Goal: Task Accomplishment & Management: Manage account settings

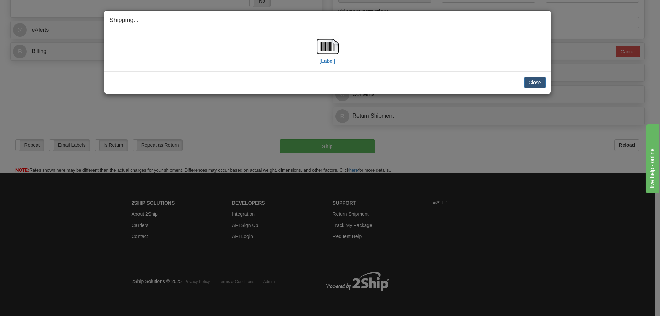
scroll to position [288, 0]
click at [528, 82] on button "Close" at bounding box center [534, 83] width 21 height 12
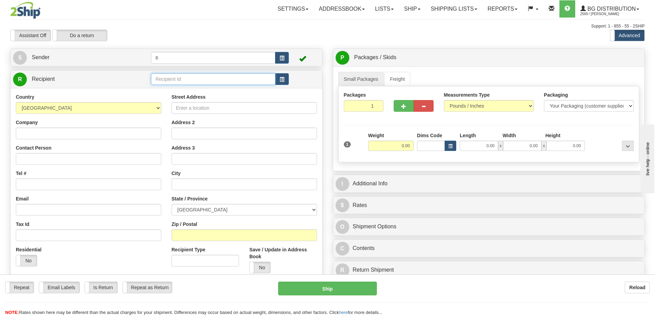
click at [226, 78] on input "text" at bounding box center [213, 79] width 124 height 12
type input "41032"
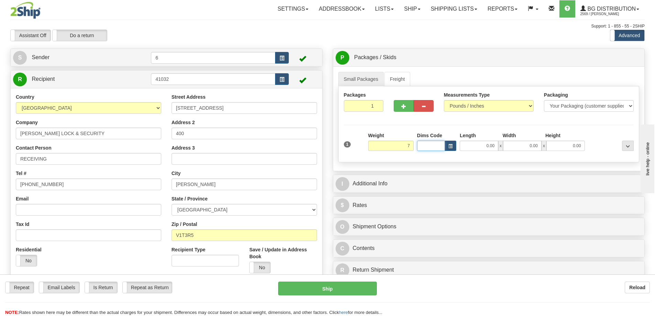
type input "7.00"
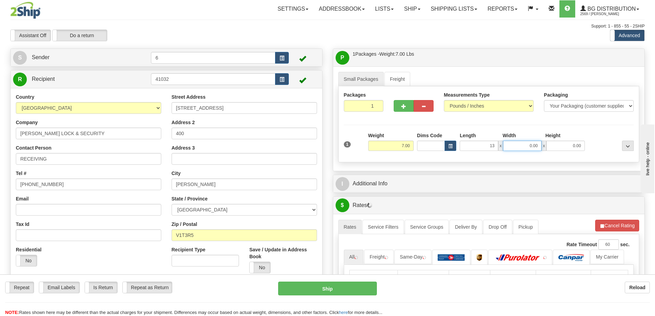
type input "13.00"
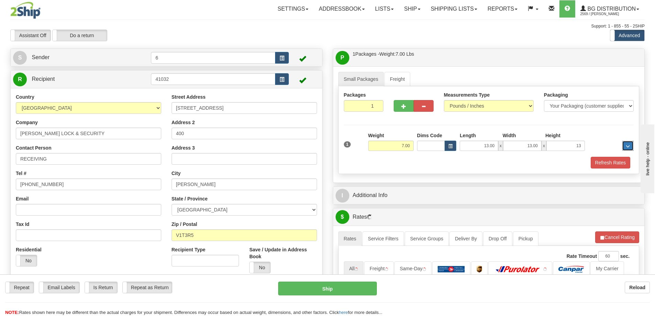
type input "13.00"
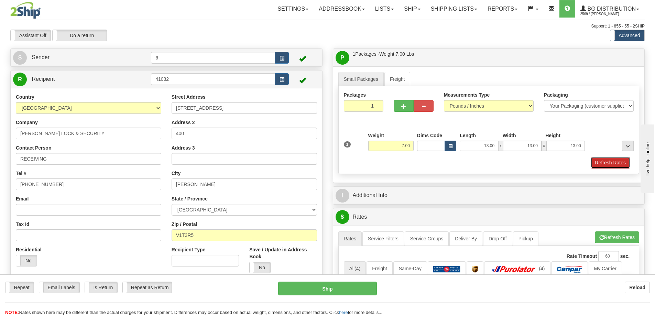
click at [617, 165] on button "Refresh Rates" at bounding box center [611, 163] width 40 height 12
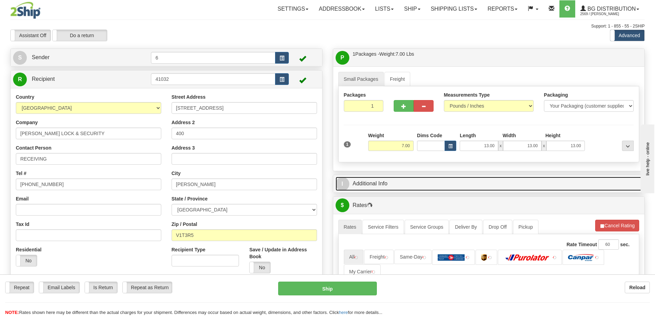
click at [589, 187] on link "I Additional Info" at bounding box center [489, 184] width 307 height 14
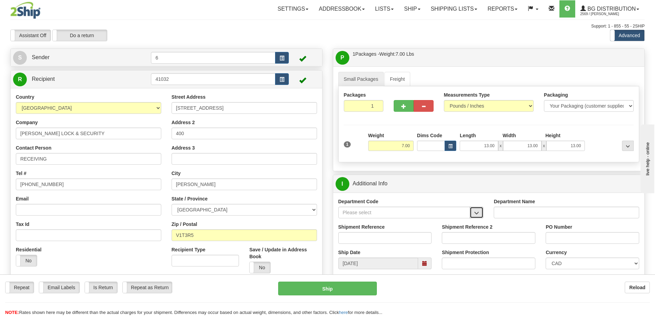
click at [476, 212] on span "button" at bounding box center [476, 213] width 5 height 4
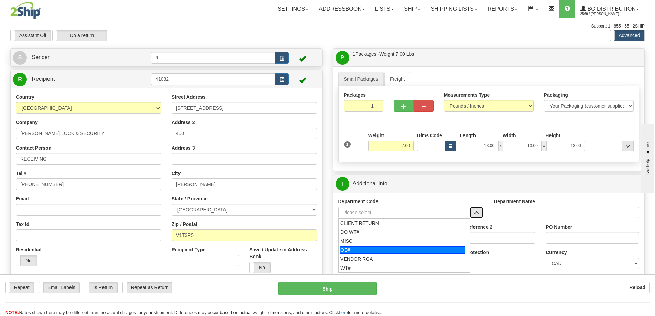
click at [374, 251] on div "OE#" at bounding box center [402, 250] width 125 height 8
type input "OE#"
type input "ORDERS"
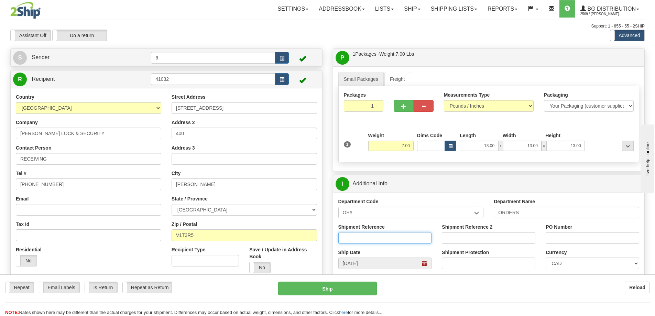
click at [373, 242] on input "Shipment Reference" at bounding box center [385, 238] width 94 height 12
type input "60033134-00"
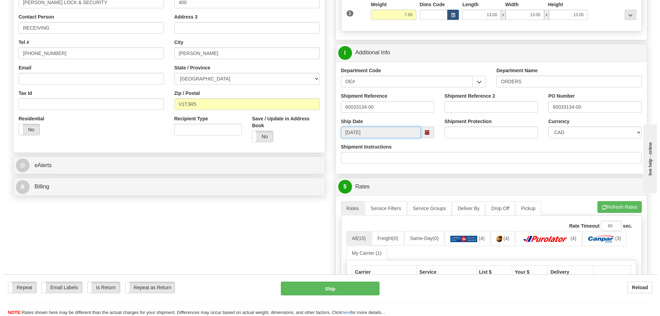
scroll to position [241, 0]
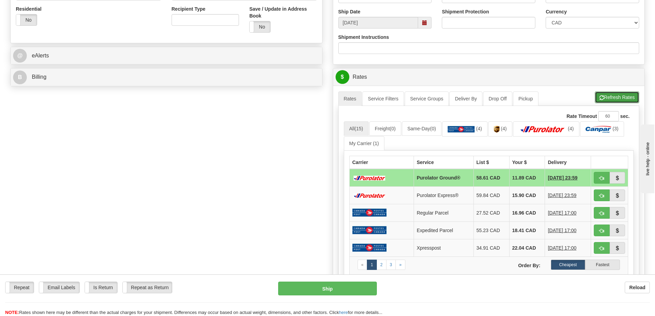
click at [615, 98] on button "Refresh Rates" at bounding box center [617, 97] width 44 height 12
click at [601, 178] on span "button" at bounding box center [601, 178] width 5 height 4
type input "260"
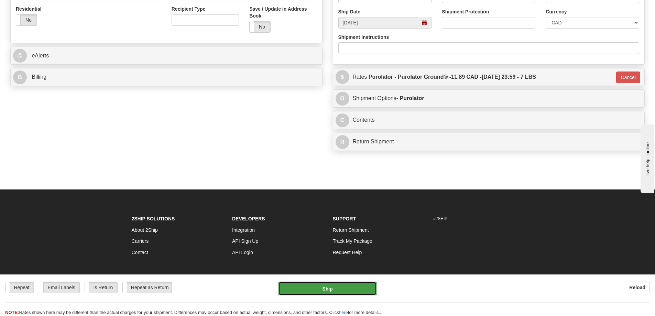
click at [326, 291] on button "Ship" at bounding box center [327, 289] width 99 height 14
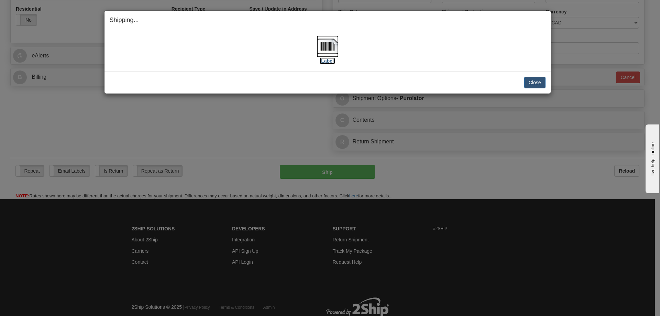
click at [326, 63] on label "[Label]" at bounding box center [328, 60] width 16 height 7
click at [527, 78] on button "Close" at bounding box center [534, 83] width 21 height 12
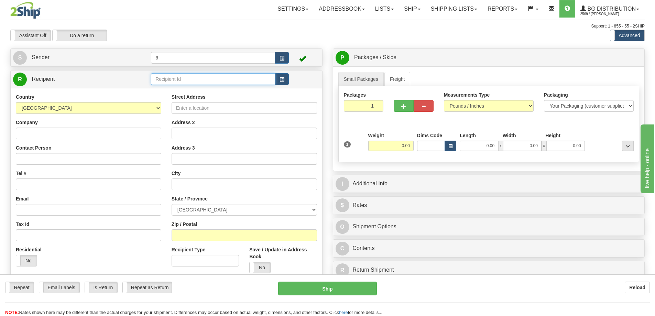
click at [183, 83] on input "text" at bounding box center [213, 79] width 124 height 12
type input "41012"
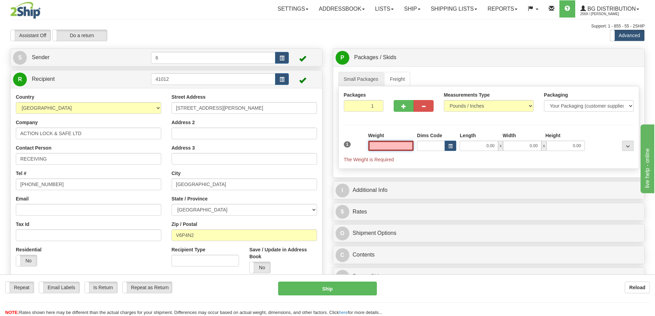
type input "0"
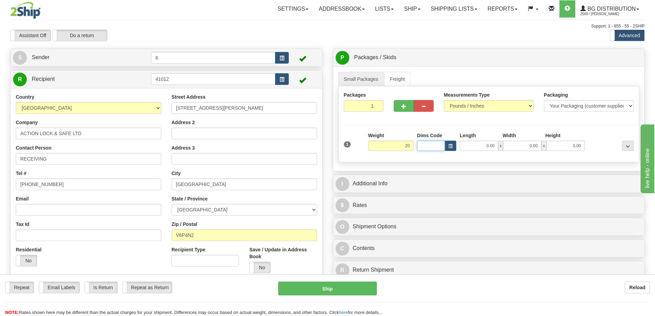
type input "20.00"
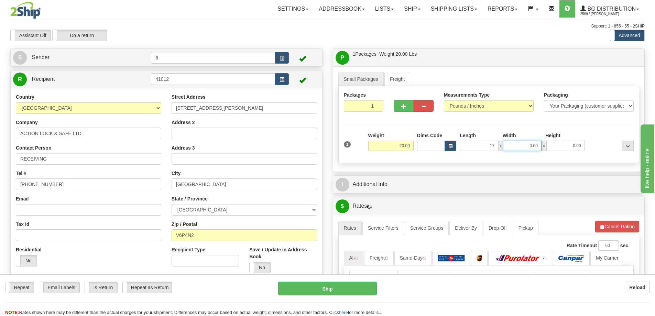
type input "17.00"
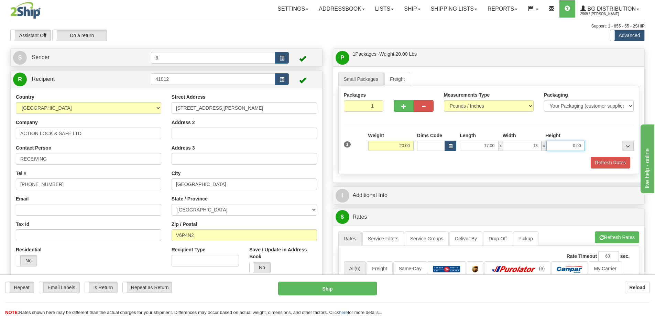
type input "13.00"
type input "11.00"
click at [599, 162] on button "Refresh Rates" at bounding box center [611, 163] width 40 height 12
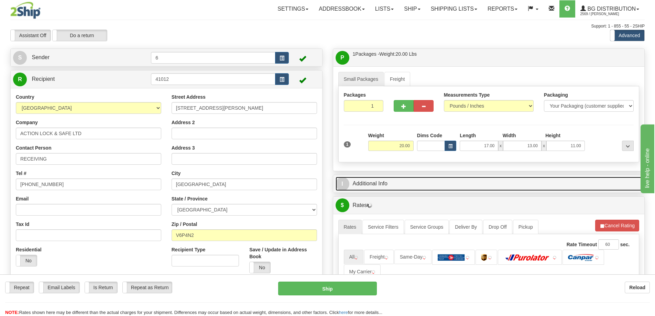
click at [518, 184] on link "I Additional Info" at bounding box center [489, 184] width 307 height 14
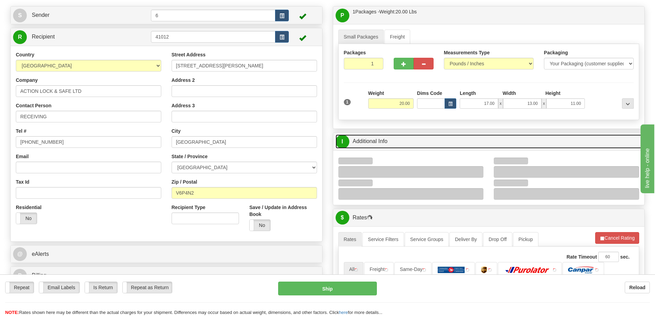
scroll to position [69, 0]
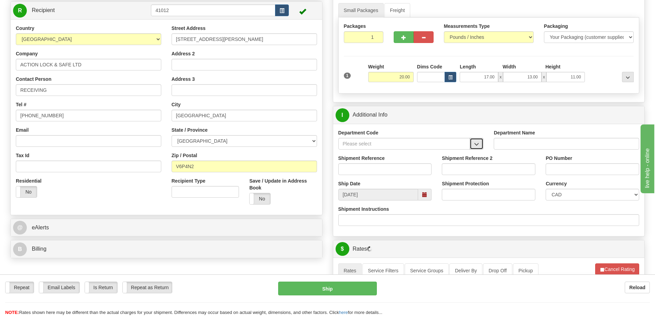
click at [476, 142] on span "button" at bounding box center [476, 144] width 5 height 4
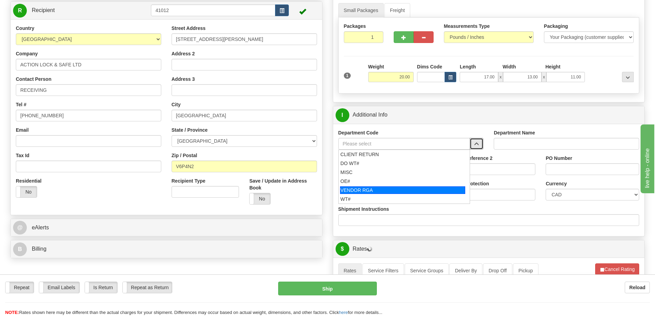
click at [369, 185] on div "OE#" at bounding box center [402, 181] width 124 height 7
type input "OE#"
type input "ORDERS"
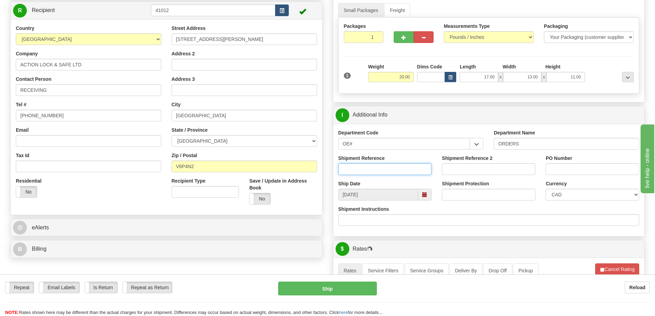
click at [368, 171] on input "Shipment Reference" at bounding box center [385, 169] width 94 height 12
type input "60032512-00"
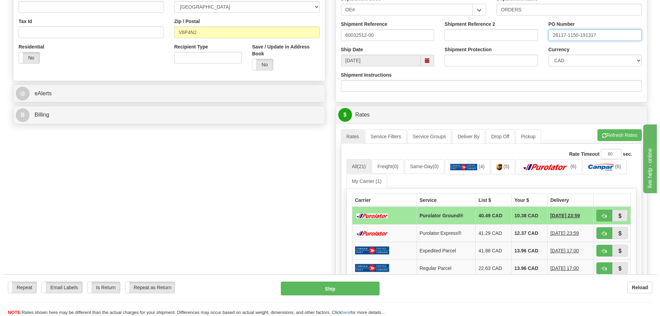
scroll to position [206, 0]
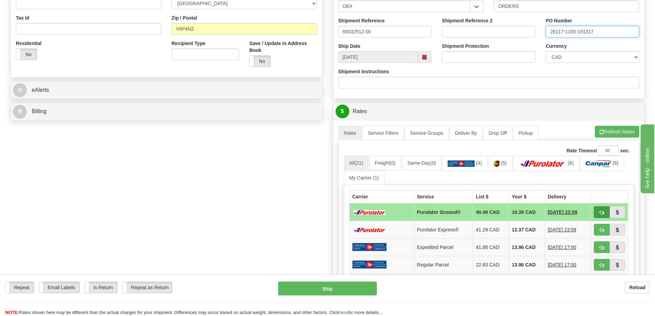
type input "26117-1150-191317"
click at [599, 214] on button "button" at bounding box center [602, 212] width 16 height 12
type input "260"
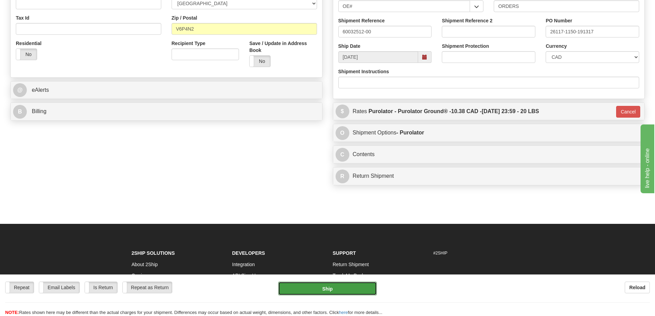
click at [342, 291] on button "Ship" at bounding box center [327, 289] width 99 height 14
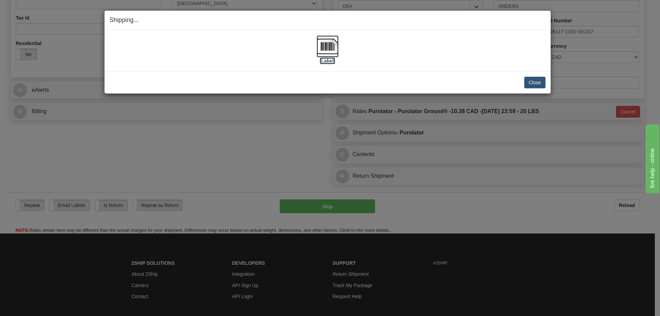
click at [327, 61] on label "[Label]" at bounding box center [328, 60] width 16 height 7
click at [537, 84] on button "Close" at bounding box center [534, 83] width 21 height 12
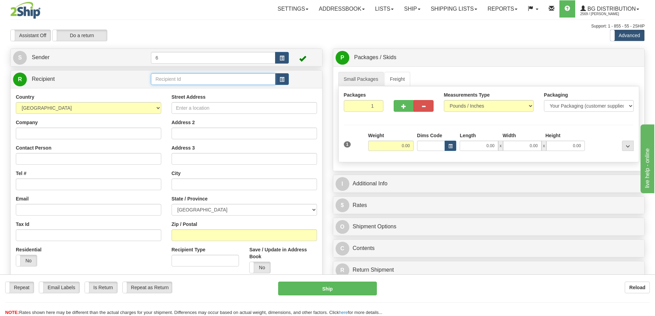
click at [187, 78] on input "text" at bounding box center [213, 79] width 124 height 12
type input "41005"
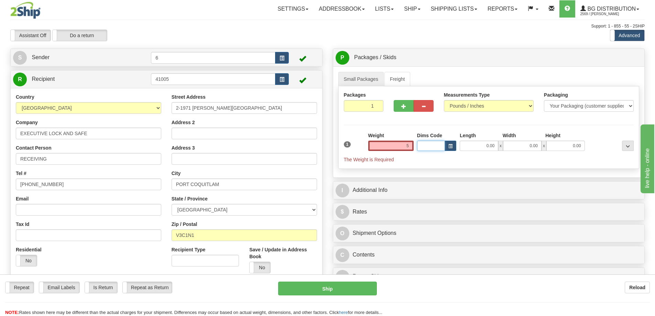
type input "5.00"
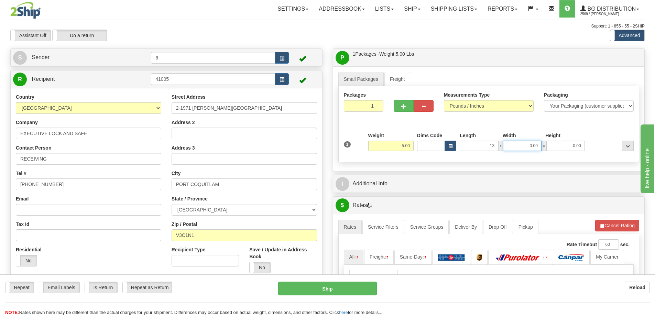
type input "13.00"
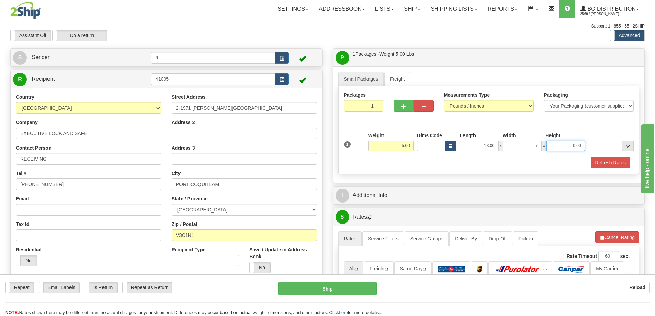
type input "7.00"
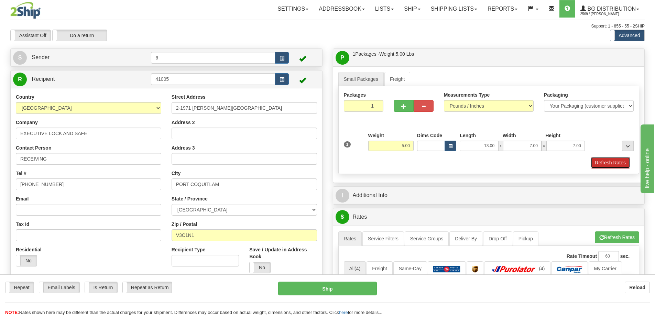
click at [618, 159] on button "Refresh Rates" at bounding box center [611, 163] width 40 height 12
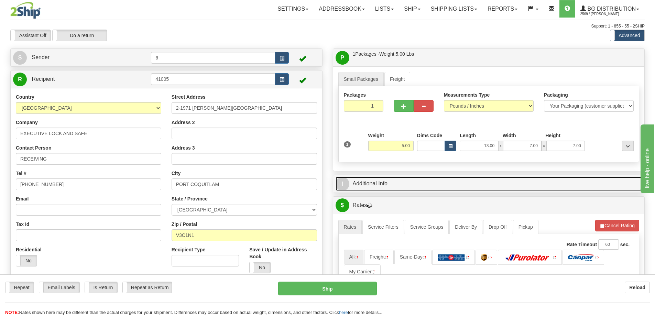
drag, startPoint x: 576, startPoint y: 183, endPoint x: 568, endPoint y: 184, distance: 7.6
click at [576, 183] on link "I Additional Info" at bounding box center [489, 184] width 307 height 14
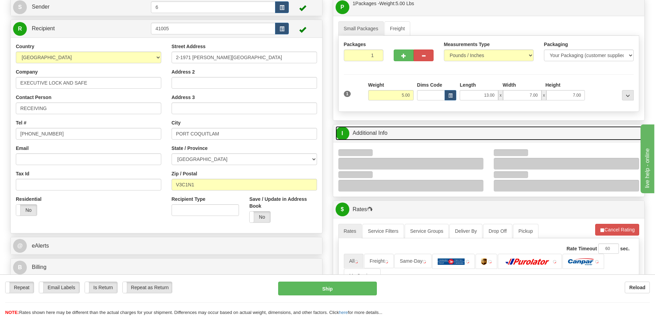
scroll to position [103, 0]
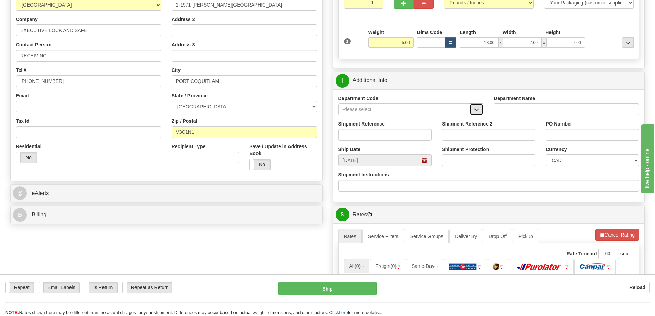
click at [473, 105] on button "button" at bounding box center [477, 109] width 14 height 12
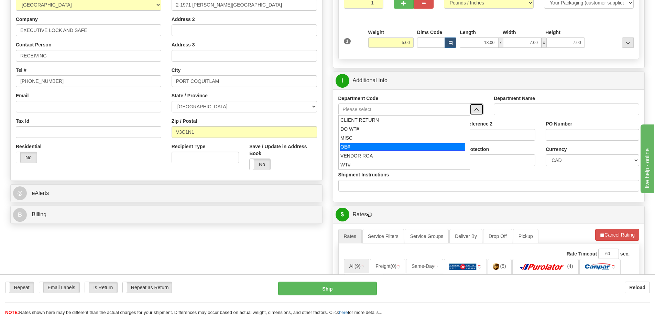
click at [353, 145] on div "OE#" at bounding box center [402, 147] width 125 height 8
type input "OE#"
type input "ORDERS"
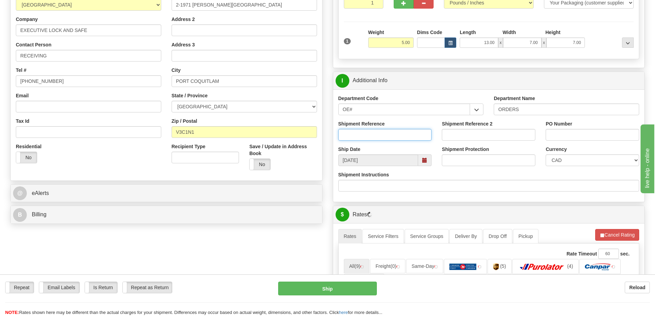
drag, startPoint x: 356, startPoint y: 137, endPoint x: 348, endPoint y: 135, distance: 7.5
click at [355, 137] on input "Shipment Reference" at bounding box center [385, 135] width 94 height 12
type input "6003127-00"
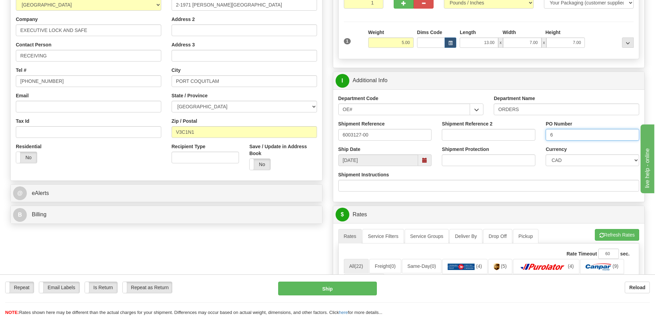
type input "6"
drag, startPoint x: 386, startPoint y: 133, endPoint x: 237, endPoint y: 149, distance: 149.4
type input "60033127-00"
type input "1371"
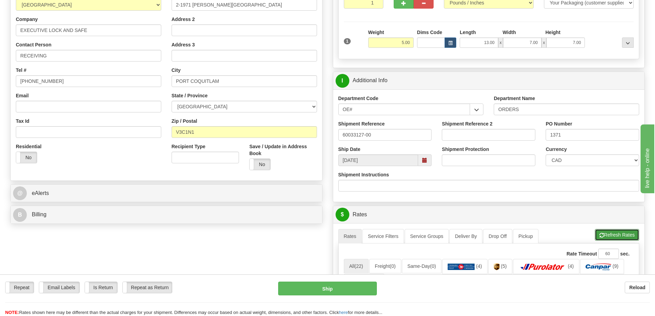
click at [611, 239] on button "Refresh Rates" at bounding box center [617, 235] width 44 height 12
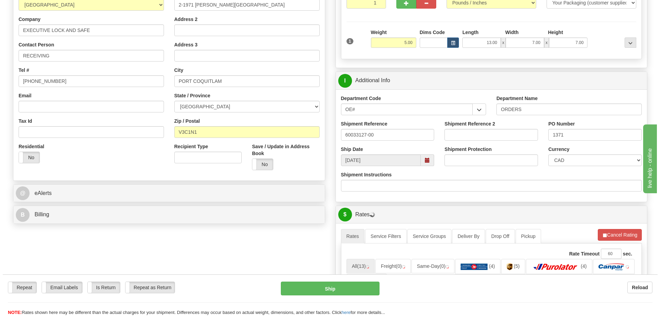
scroll to position [241, 0]
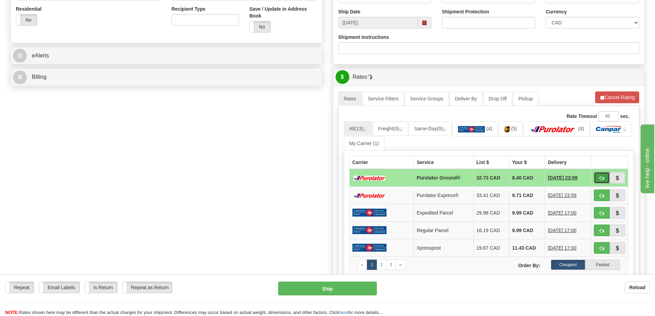
click at [600, 177] on span "button" at bounding box center [601, 178] width 5 height 4
click at [599, 179] on span "button" at bounding box center [601, 178] width 5 height 4
click at [602, 181] on span "button" at bounding box center [601, 178] width 5 height 4
type input "260"
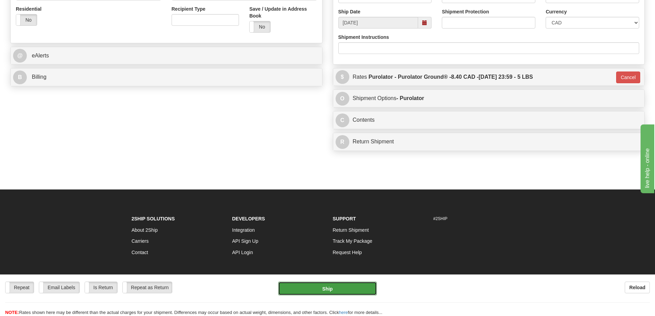
click at [340, 287] on button "Ship" at bounding box center [327, 289] width 99 height 14
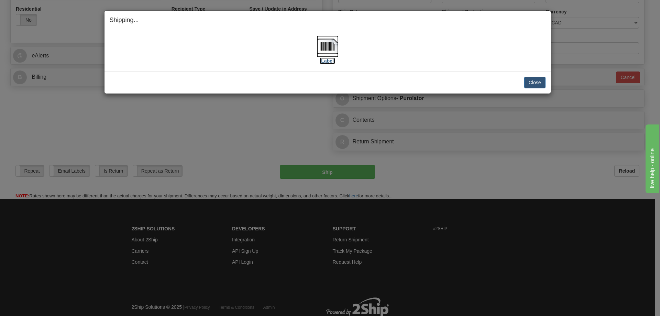
click at [328, 59] on label "[Label]" at bounding box center [328, 60] width 16 height 7
click at [533, 87] on button "Close" at bounding box center [534, 83] width 21 height 12
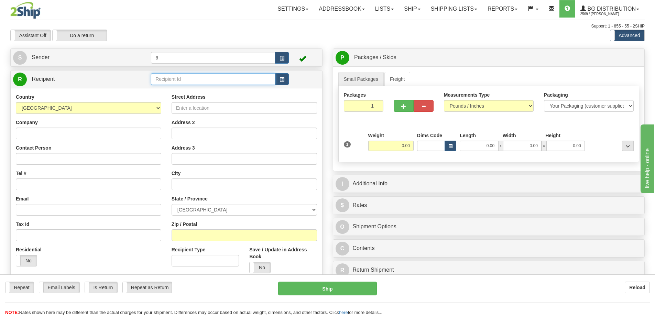
click at [164, 82] on input "text" at bounding box center [213, 79] width 124 height 12
type input "41007"
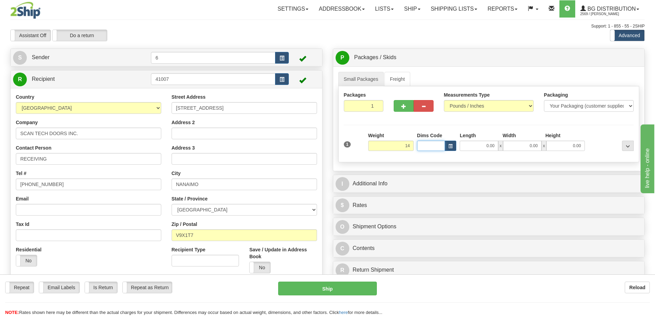
type input "14.00"
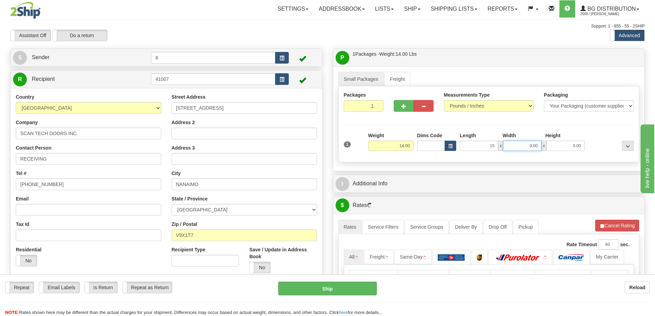
type input "15.00"
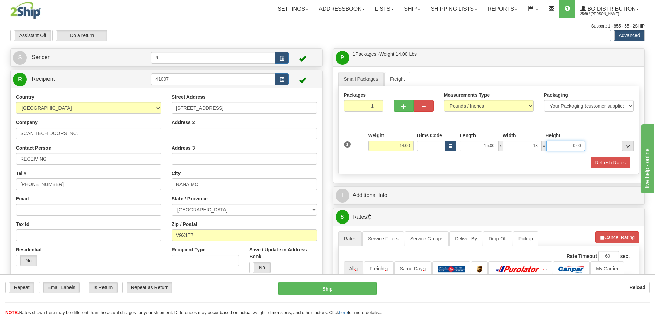
type input "13.00"
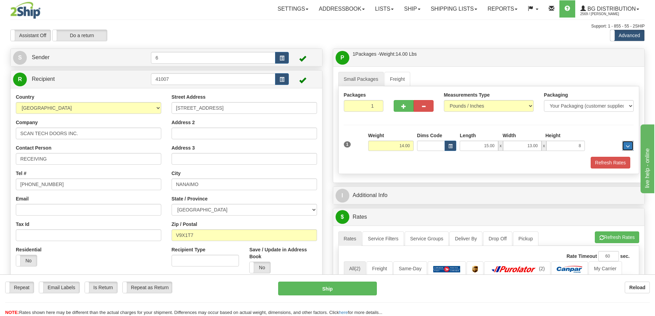
type input "8.00"
click at [607, 161] on button "Refresh Rates" at bounding box center [611, 163] width 40 height 12
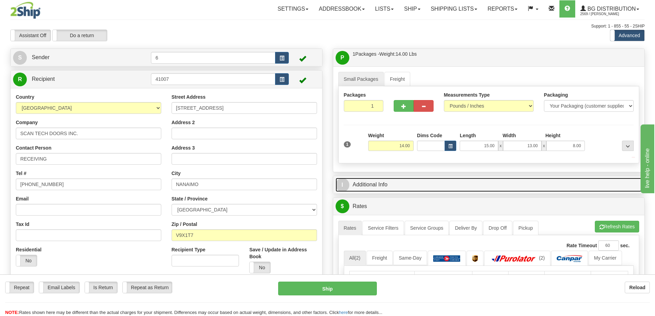
click at [540, 189] on link "I Additional Info" at bounding box center [489, 185] width 307 height 14
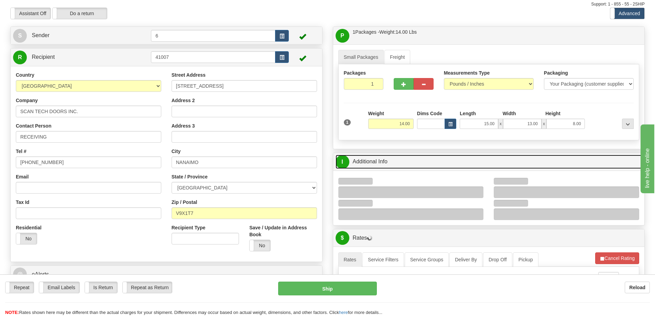
scroll to position [34, 0]
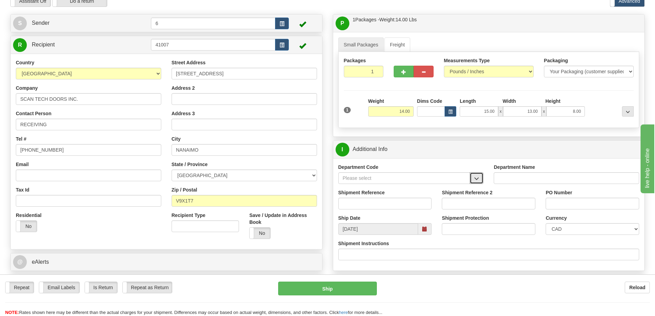
click at [478, 181] on span "button" at bounding box center [476, 178] width 5 height 4
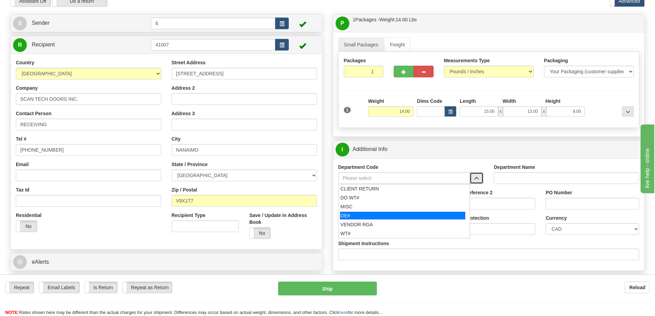
drag, startPoint x: 380, startPoint y: 216, endPoint x: 376, endPoint y: 209, distance: 8.0
click at [380, 216] on div "OE#" at bounding box center [402, 216] width 125 height 8
type input "OE#"
type input "ORDERS"
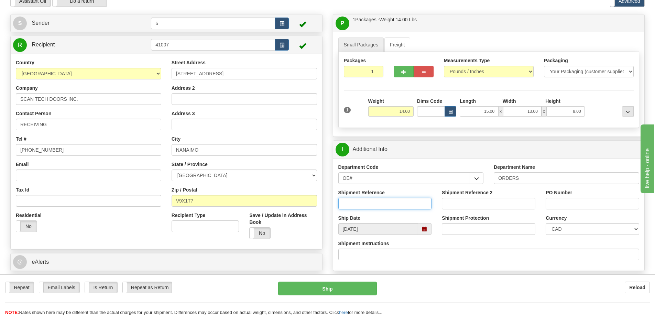
click at [375, 207] on input "Shipment Reference" at bounding box center [385, 204] width 94 height 12
type input "60032933-00"
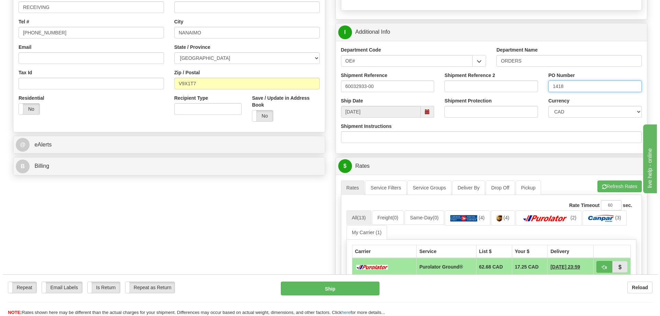
scroll to position [172, 0]
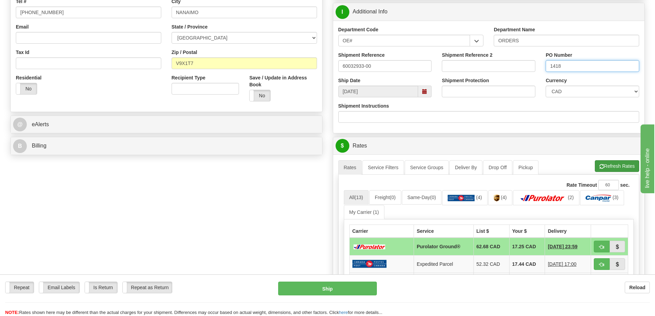
type input "1418"
click at [612, 166] on button "Refresh Rates" at bounding box center [617, 166] width 44 height 12
click at [598, 245] on button "button" at bounding box center [602, 247] width 16 height 12
type input "260"
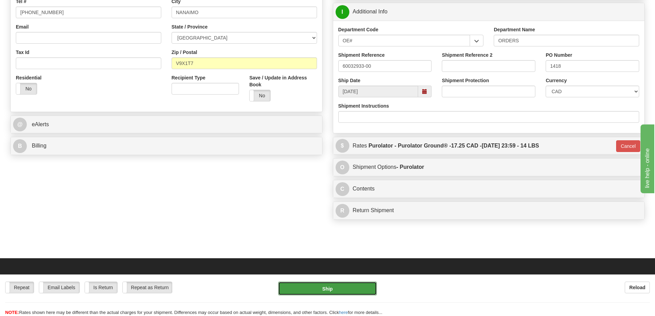
click at [340, 288] on button "Ship" at bounding box center [327, 289] width 99 height 14
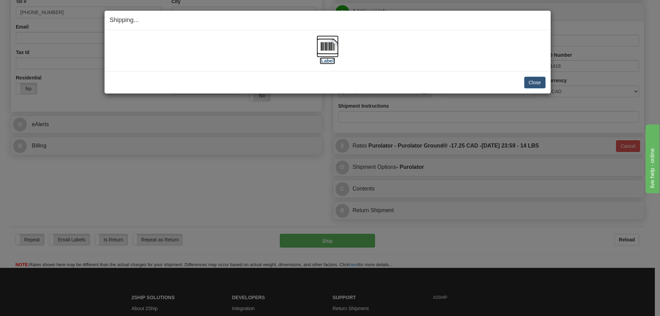
click at [327, 59] on label "[Label]" at bounding box center [328, 60] width 16 height 7
click at [535, 81] on button "Close" at bounding box center [534, 83] width 21 height 12
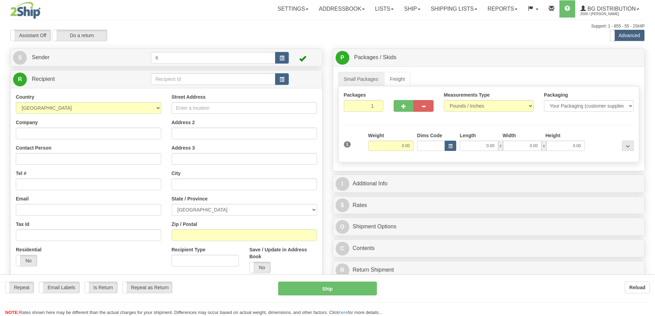
click at [192, 80] on div at bounding box center [327, 158] width 655 height 316
click at [191, 80] on div "Toggle navigation Settings Shipping Preferences Fields Preferences New" at bounding box center [327, 195] width 655 height 391
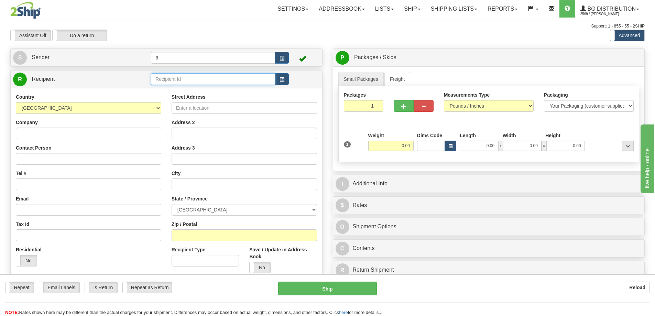
click at [190, 80] on input "text" at bounding box center [213, 79] width 124 height 12
type input "44022"
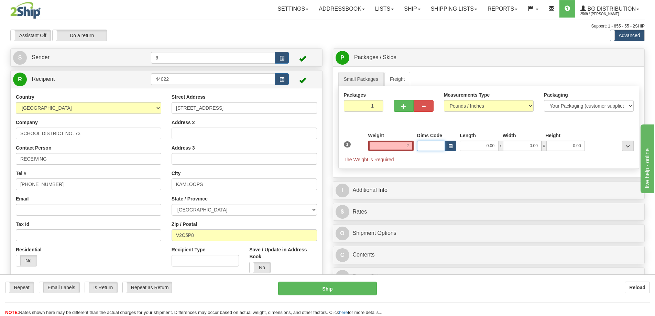
type input "2.00"
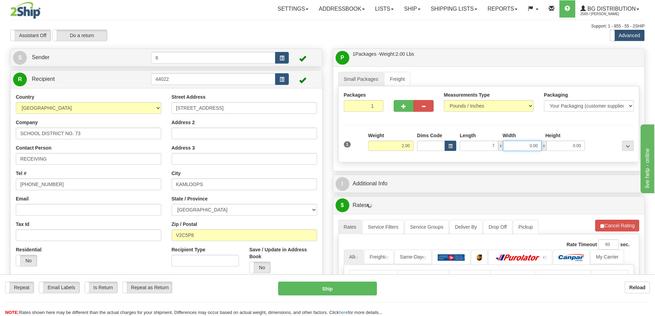
type input "7.00"
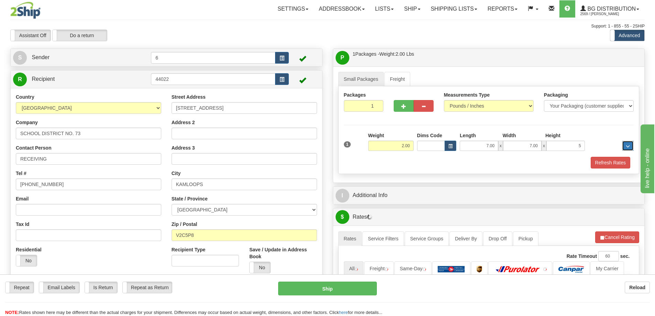
type input "5.00"
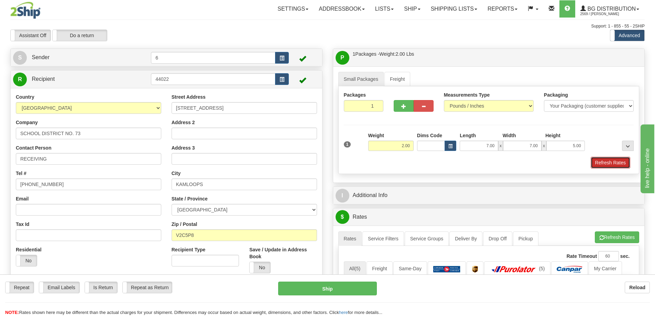
click at [609, 162] on button "Refresh Rates" at bounding box center [611, 163] width 40 height 12
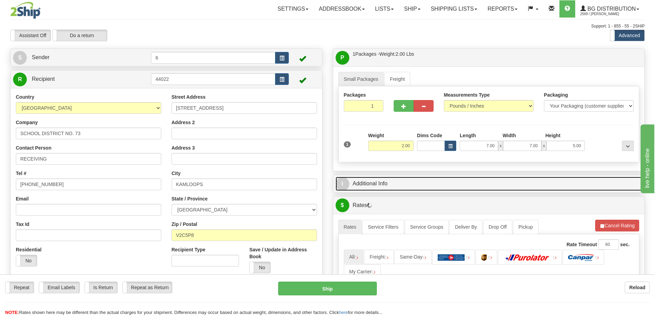
click at [556, 185] on link "I Additional Info" at bounding box center [489, 184] width 307 height 14
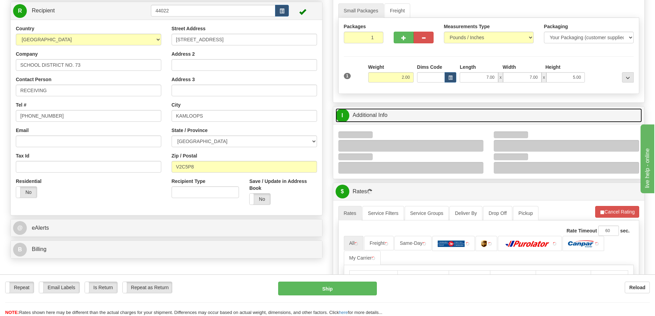
scroll to position [69, 0]
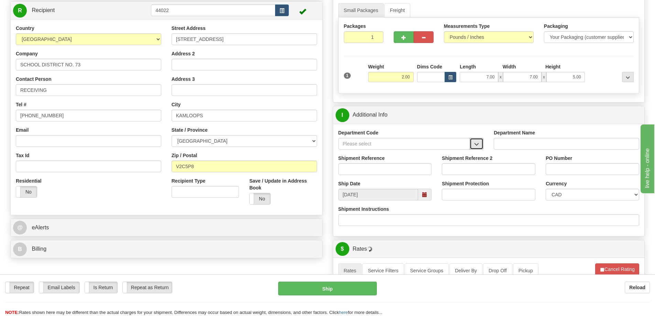
click at [479, 145] on button "button" at bounding box center [477, 144] width 14 height 12
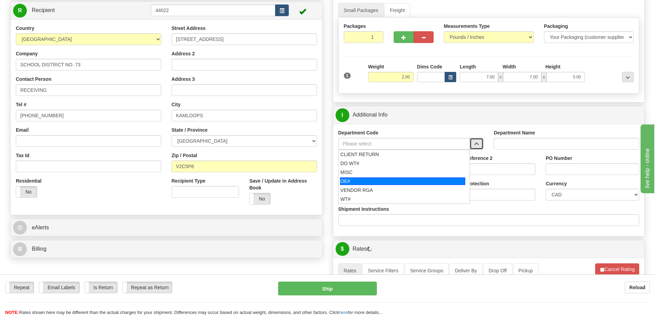
click at [352, 182] on div "OE#" at bounding box center [402, 181] width 125 height 8
type input "OE#"
type input "ORDERS"
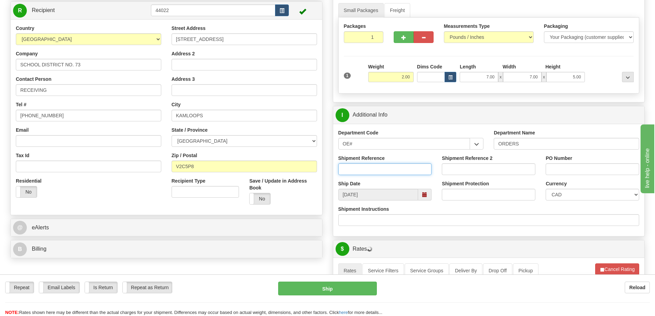
click at [357, 170] on input "Shipment Reference" at bounding box center [385, 169] width 94 height 12
type input "60032314-01"
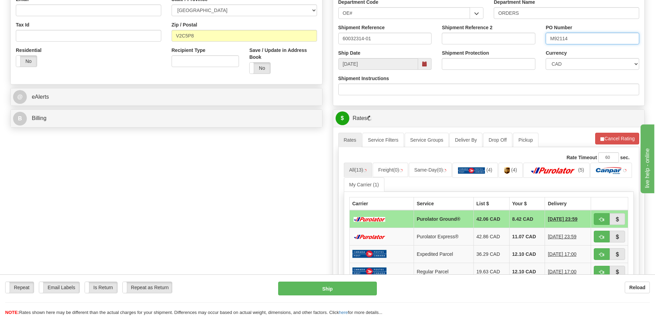
scroll to position [275, 0]
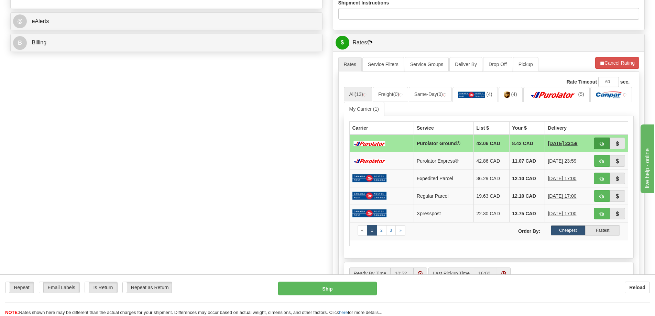
type input "M92114"
click at [601, 144] on span "button" at bounding box center [601, 144] width 5 height 4
click at [600, 144] on span "button" at bounding box center [601, 144] width 5 height 4
click at [602, 144] on span "button" at bounding box center [601, 144] width 5 height 4
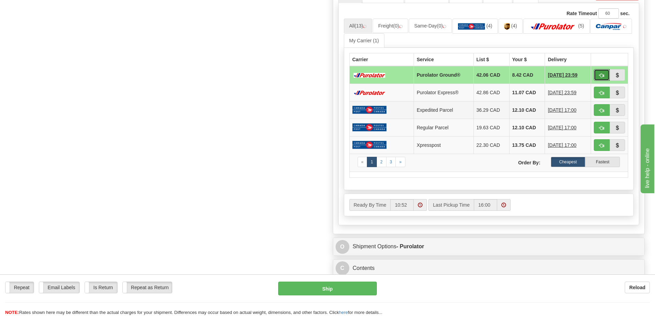
scroll to position [344, 0]
click at [604, 76] on button "button" at bounding box center [602, 75] width 16 height 12
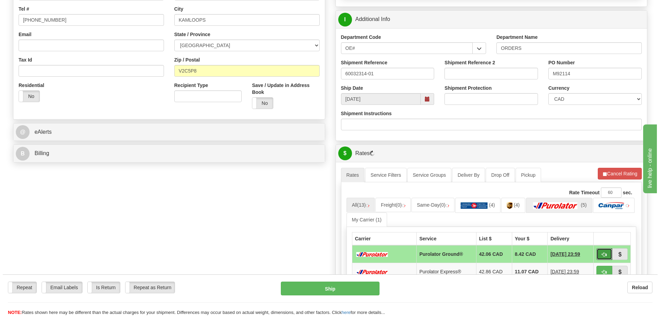
scroll to position [241, 0]
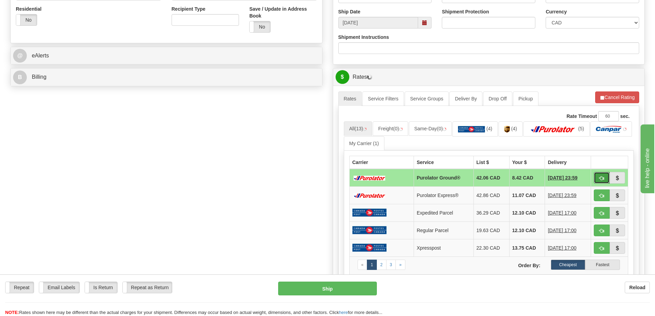
click at [601, 177] on span "button" at bounding box center [601, 178] width 5 height 4
click at [602, 176] on button "button" at bounding box center [602, 178] width 16 height 12
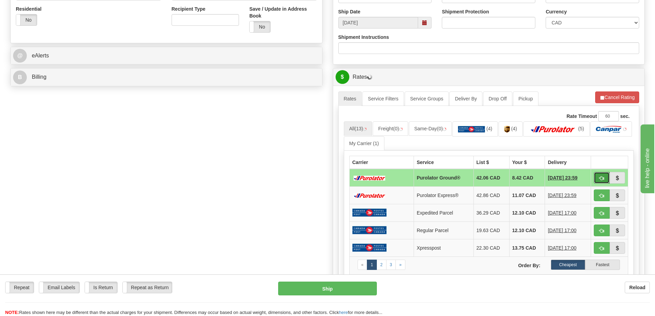
click at [602, 176] on button "button" at bounding box center [602, 178] width 16 height 12
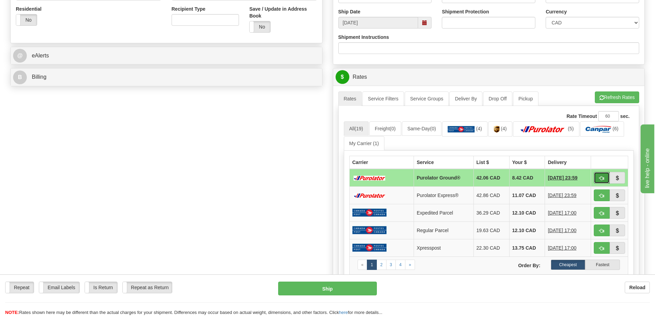
click at [602, 176] on button "button" at bounding box center [602, 178] width 16 height 12
type input "260"
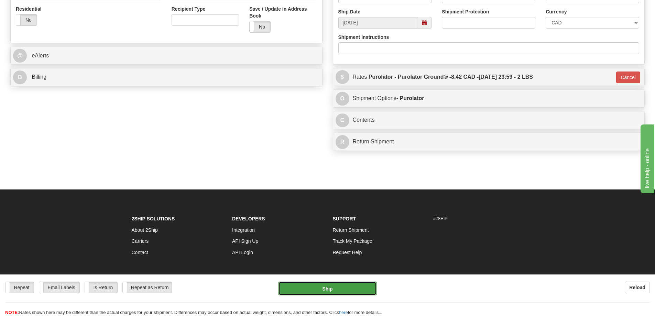
click at [349, 287] on button "Ship" at bounding box center [327, 289] width 99 height 14
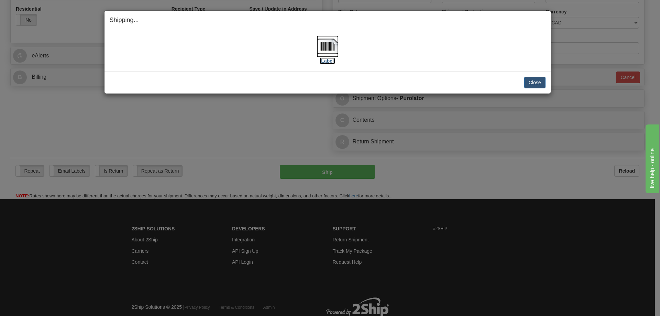
click at [321, 60] on label "[Label]" at bounding box center [328, 60] width 16 height 7
click at [530, 81] on button "Close" at bounding box center [534, 83] width 21 height 12
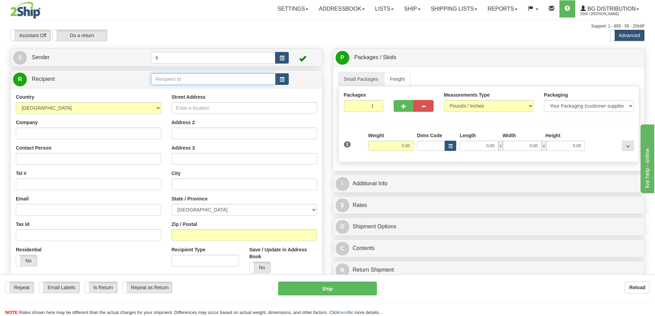
click at [184, 80] on input "text" at bounding box center [213, 79] width 124 height 12
type input "43023"
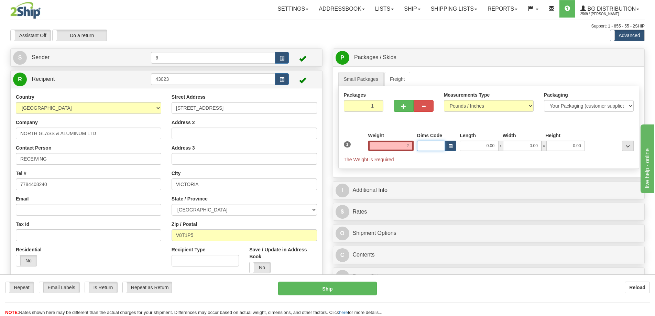
type input "2.00"
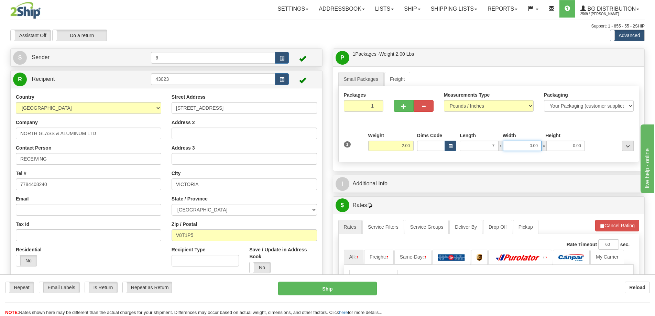
type input "7.00"
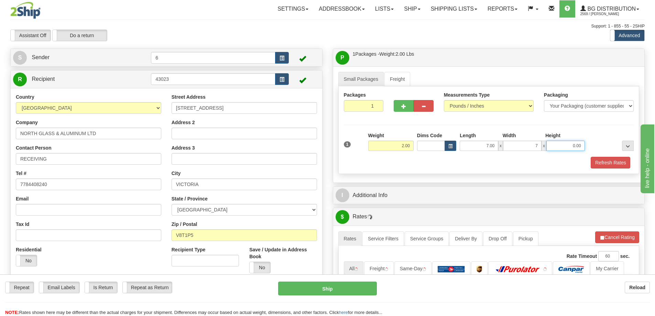
type input "7.00"
type input "5.00"
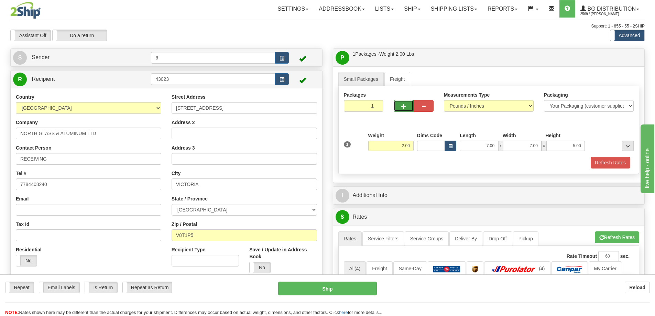
click at [406, 110] on button "button" at bounding box center [404, 106] width 20 height 12
radio input "true"
type input "2"
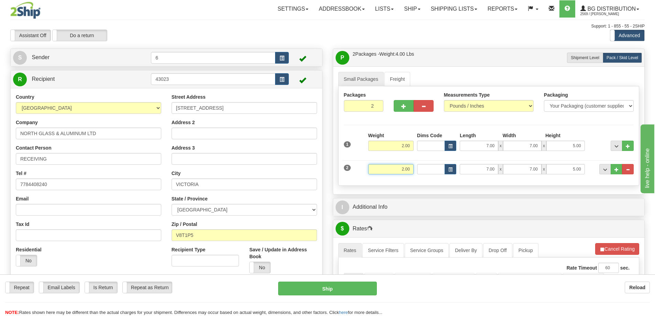
drag, startPoint x: 400, startPoint y: 171, endPoint x: 416, endPoint y: 165, distance: 17.0
click at [416, 165] on div "2 Weight 2.00 Dims Code Length Width Height" at bounding box center [489, 168] width 294 height 23
type input "5.00"
type input "49.00"
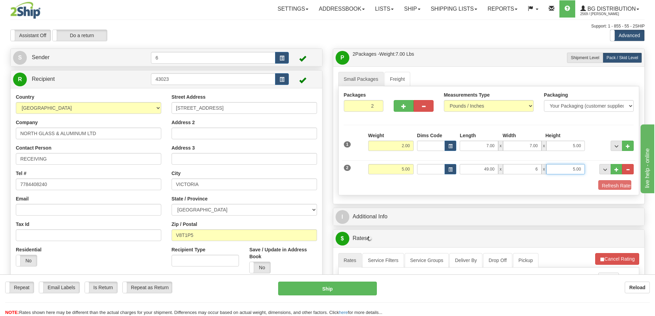
type input "6.00"
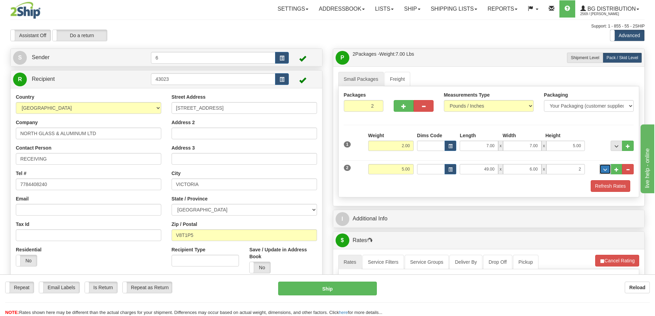
type input "2.00"
click at [612, 188] on button "Refresh Rates" at bounding box center [611, 186] width 40 height 12
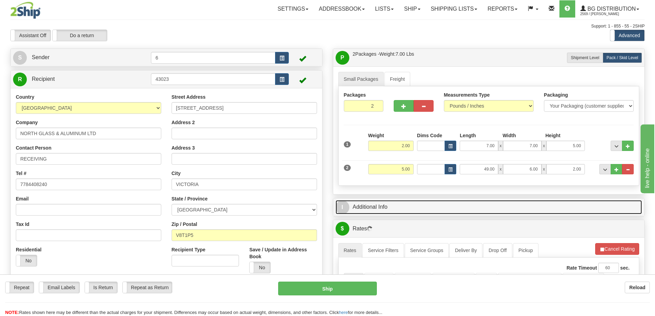
click at [574, 206] on link "I Additional Info" at bounding box center [489, 207] width 307 height 14
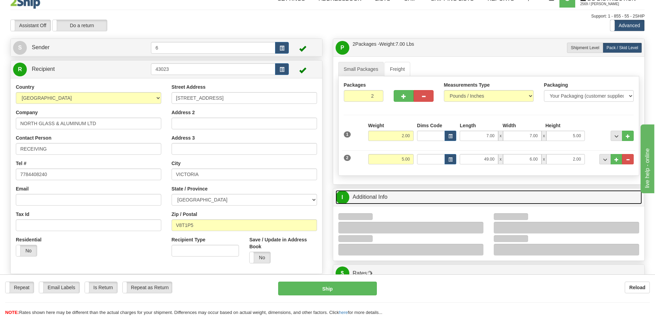
scroll to position [69, 0]
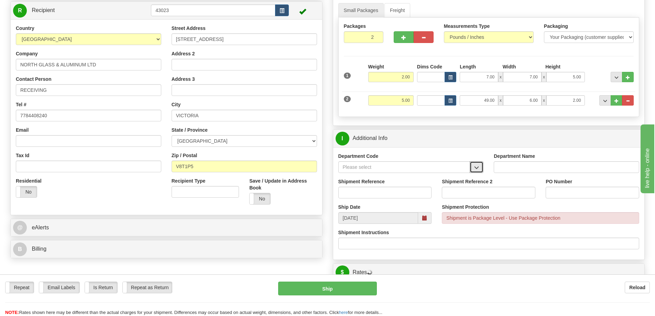
click at [478, 169] on span "button" at bounding box center [476, 167] width 5 height 4
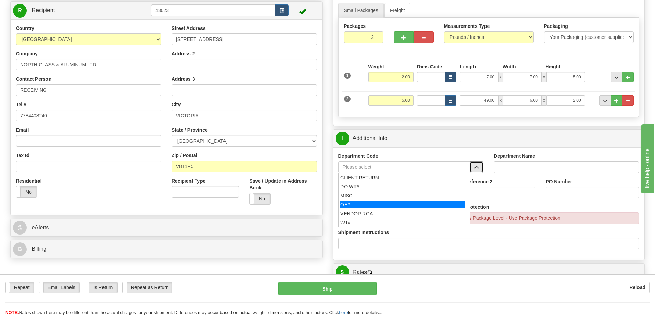
click at [402, 204] on div "OE#" at bounding box center [402, 205] width 125 height 8
type input "OE#"
type input "ORDERS"
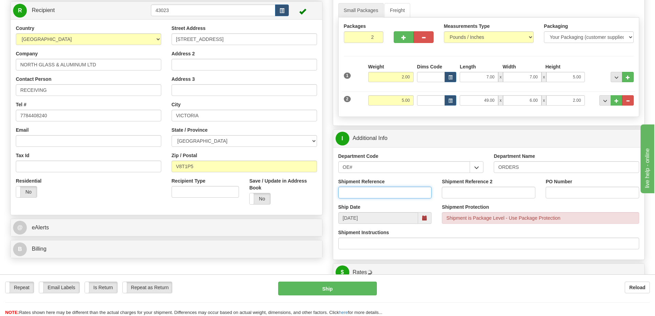
click at [393, 192] on input "Shipment Reference" at bounding box center [385, 193] width 94 height 12
type input "60031331-01"
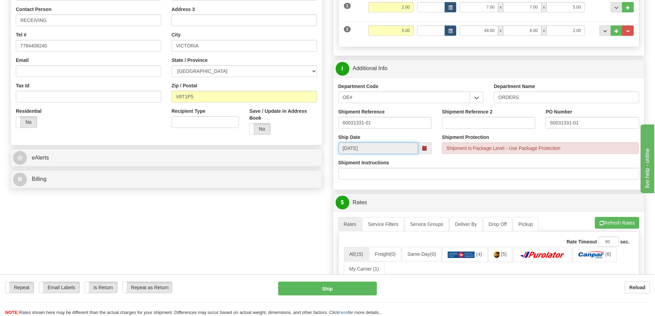
scroll to position [172, 0]
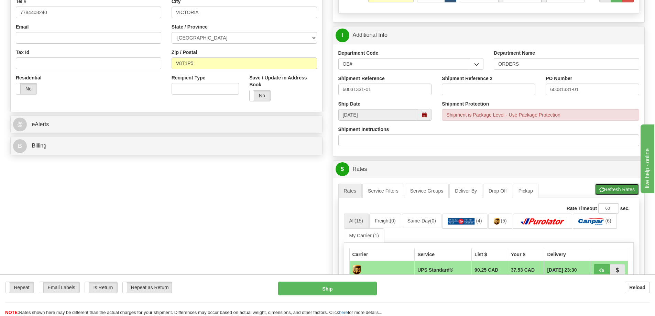
click at [615, 190] on button "Refresh Rates" at bounding box center [617, 190] width 44 height 12
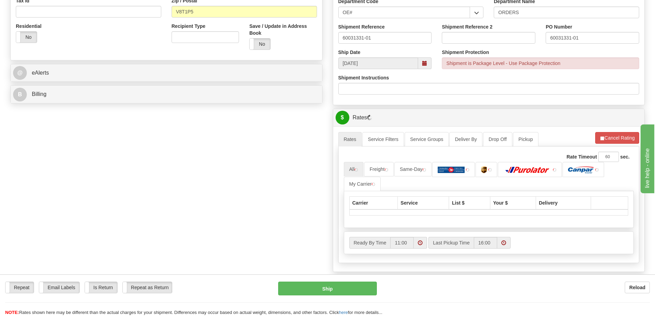
scroll to position [344, 0]
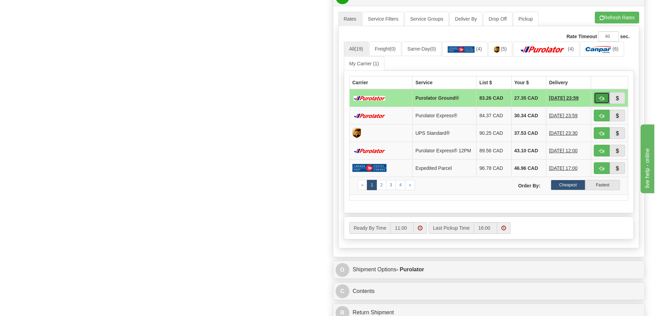
click at [597, 96] on button "button" at bounding box center [602, 98] width 16 height 12
type input "260"
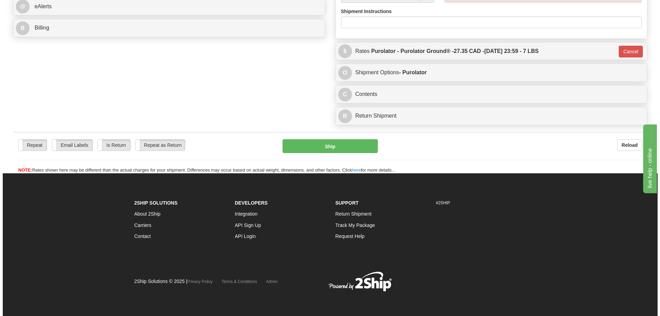
scroll to position [312, 0]
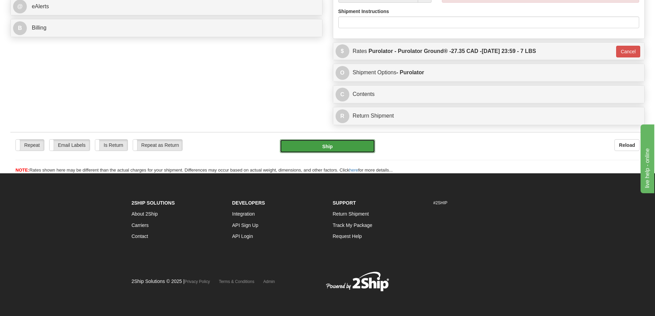
click at [313, 139] on button "Ship" at bounding box center [327, 146] width 95 height 14
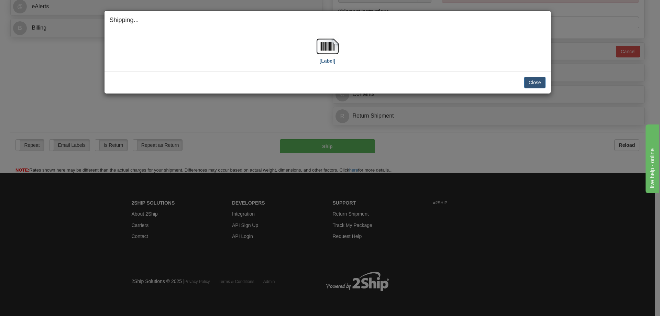
click at [326, 64] on div "[Label]" at bounding box center [328, 50] width 22 height 31
click at [326, 61] on label "[Label]" at bounding box center [328, 60] width 16 height 7
click at [525, 83] on button "Close" at bounding box center [534, 83] width 21 height 12
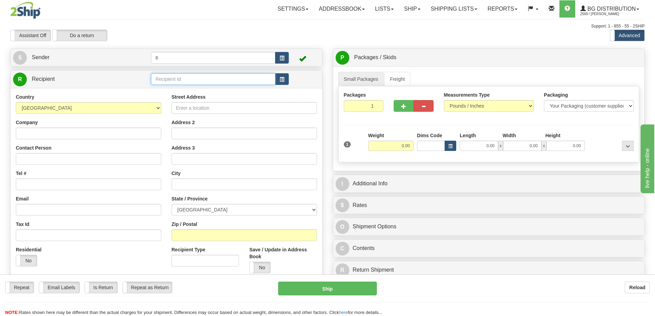
click at [205, 80] on input "text" at bounding box center [213, 79] width 124 height 12
type input "530021"
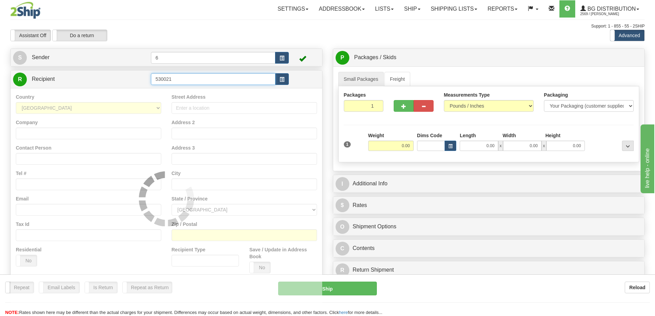
click at [205, 80] on input "530021" at bounding box center [213, 79] width 124 height 12
type input "53002"
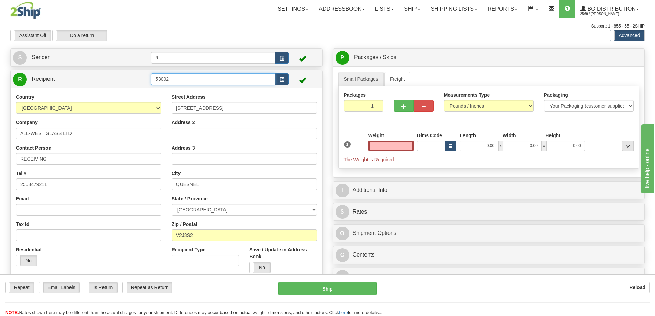
type input "0.00"
click at [188, 85] on input "53002" at bounding box center [213, 79] width 124 height 12
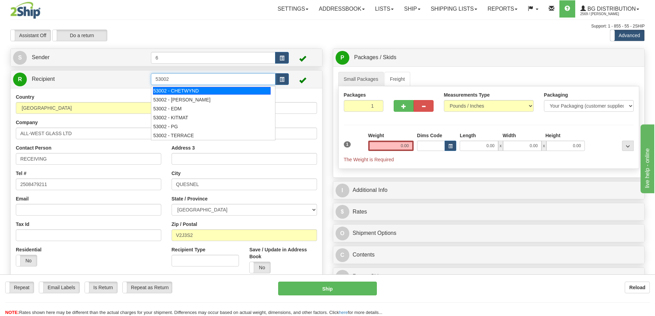
click at [186, 79] on input "53002" at bounding box center [213, 79] width 124 height 12
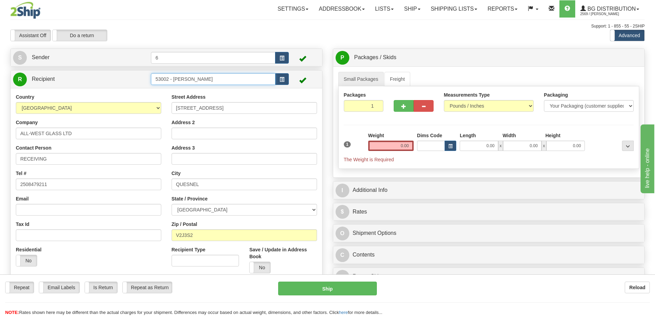
type input "53002 - HAMBLIN"
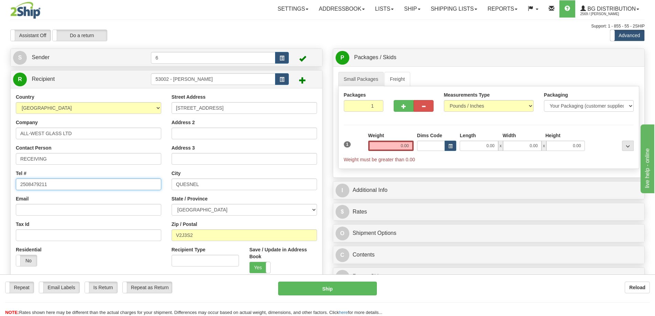
click at [59, 185] on input "2508479211" at bounding box center [88, 184] width 145 height 12
drag, startPoint x: 234, startPoint y: 111, endPoint x: 100, endPoint y: 125, distance: 135.6
click at [105, 130] on div "Country AFGHANISTAN ALAND ISLANDS ALBANIA ALGERIA AMERICAN SAMOA ANDORRA ANGOLA…" at bounding box center [167, 199] width 312 height 210
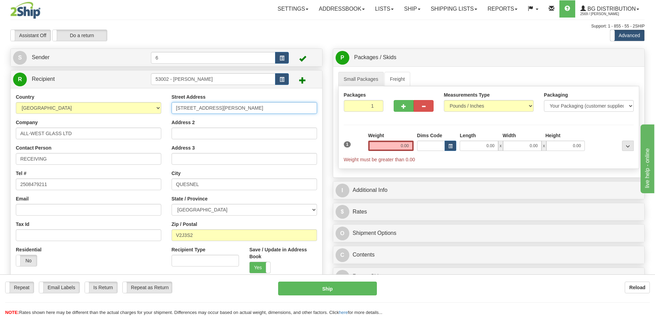
type input "2860B HAMBLIN FRONTAGE RD"
drag, startPoint x: 215, startPoint y: 186, endPoint x: 137, endPoint y: 190, distance: 77.9
click at [137, 190] on div "Country AFGHANISTAN ALAND ISLANDS ALBANIA ALGERIA AMERICAN SAMOA ANDORRA ANGOLA…" at bounding box center [167, 199] width 312 height 210
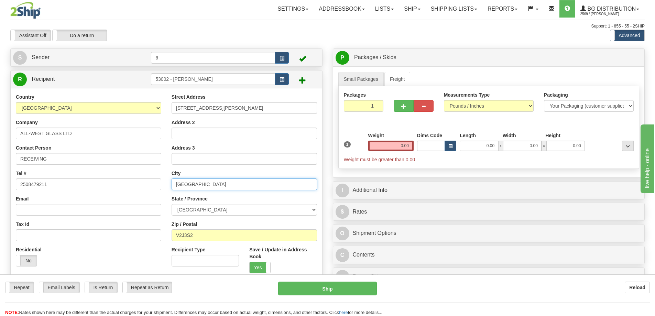
type input "HOUSTON"
drag, startPoint x: 209, startPoint y: 238, endPoint x: 124, endPoint y: 242, distance: 85.4
click at [124, 243] on div "Country AFGHANISTAN ALAND ISLANDS ALBANIA ALGERIA AMERICAN SAMOA ANDORRA ANGOLA…" at bounding box center [167, 199] width 312 height 210
type input "V0J1Z0"
click at [399, 145] on input "0.00" at bounding box center [390, 146] width 45 height 10
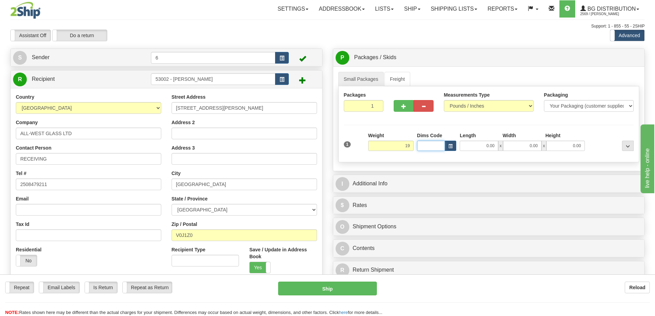
type input "19.00"
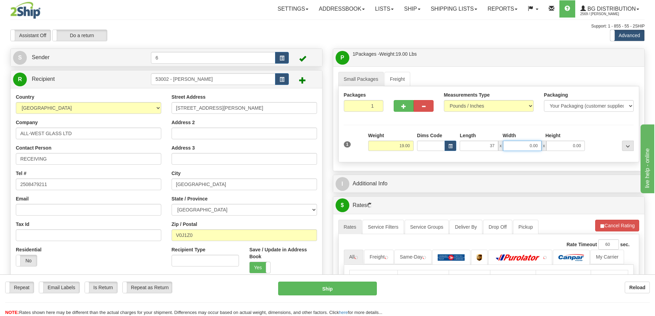
type input "37.00"
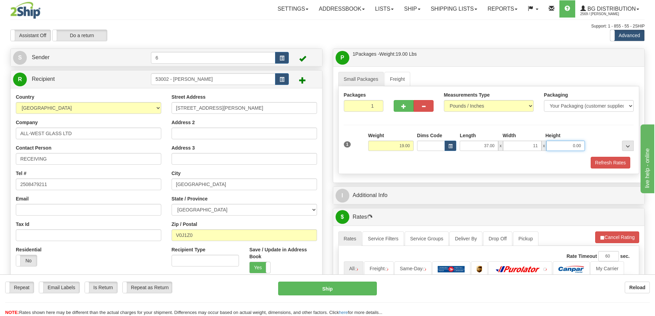
type input "11.00"
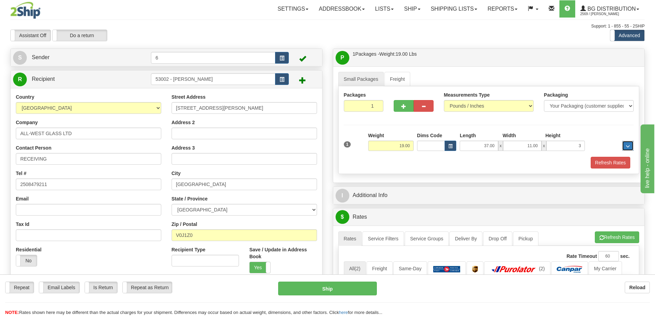
type input "3.00"
click at [597, 167] on button "Refresh Rates" at bounding box center [611, 163] width 40 height 12
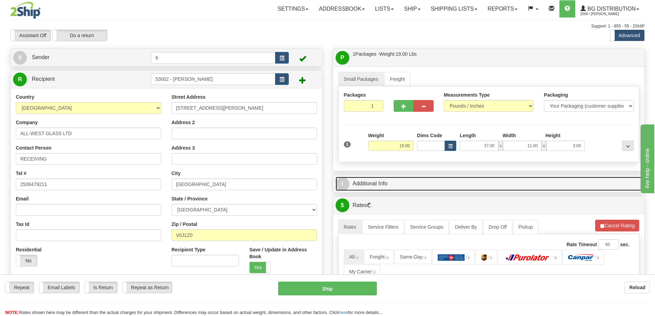
click at [563, 186] on link "I Additional Info" at bounding box center [489, 184] width 307 height 14
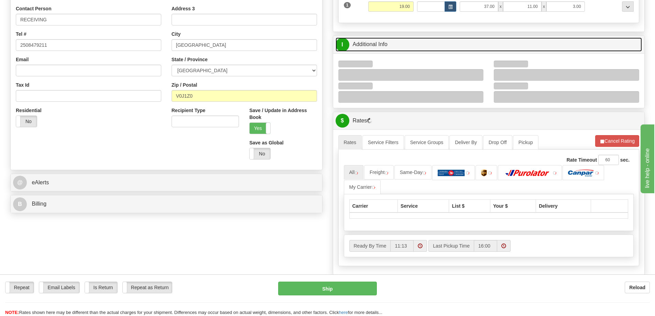
scroll to position [172, 0]
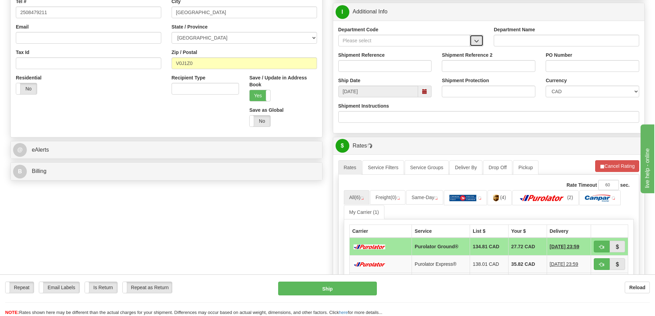
click at [476, 40] on span "button" at bounding box center [476, 41] width 5 height 4
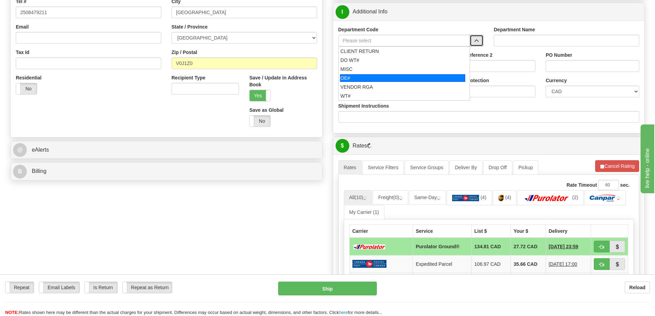
click at [383, 76] on div "OE#" at bounding box center [402, 78] width 125 height 8
type input "OE#"
type input "ORDERS"
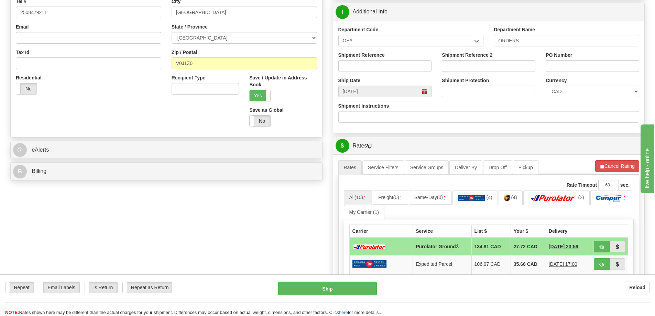
click at [385, 60] on div "Shipment Reference" at bounding box center [385, 62] width 94 height 20
click at [379, 67] on input "Shipment Reference" at bounding box center [385, 66] width 94 height 12
type input "60029814-00"
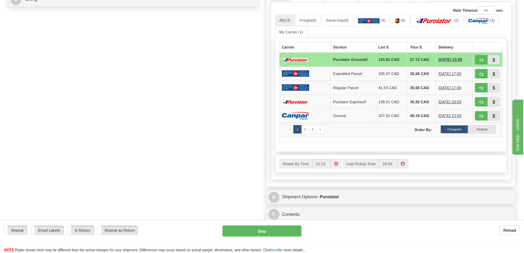
scroll to position [233, 0]
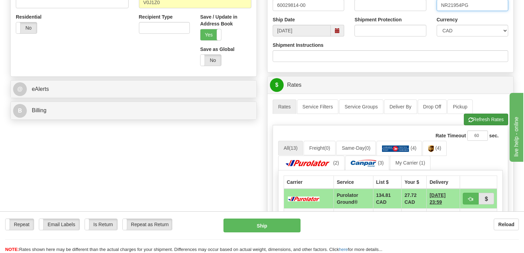
type input "NR21954PG"
click at [487, 118] on button "Refresh Rates" at bounding box center [486, 119] width 44 height 12
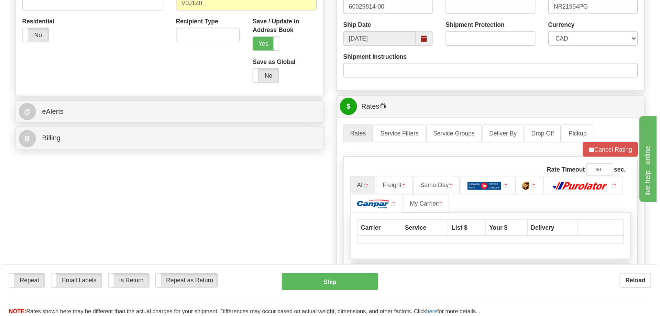
scroll to position [233, 0]
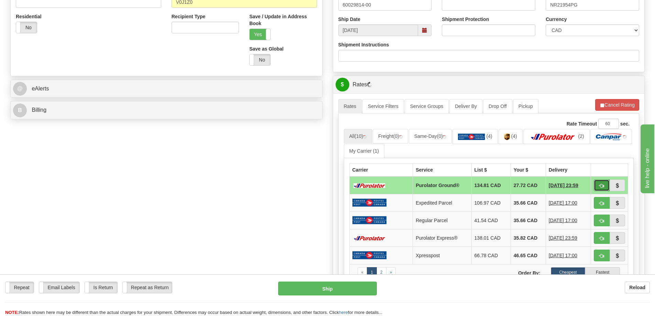
click at [606, 189] on button "button" at bounding box center [602, 185] width 16 height 12
click at [601, 181] on td at bounding box center [609, 185] width 37 height 18
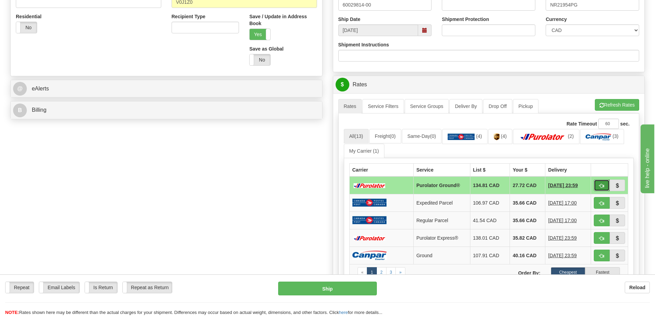
click at [604, 188] on button "button" at bounding box center [602, 185] width 16 height 12
type input "260"
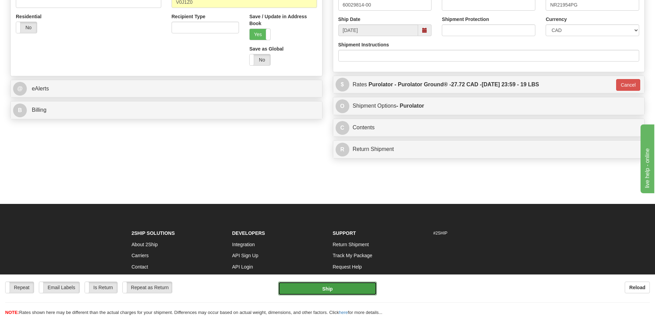
click at [336, 282] on button "Ship" at bounding box center [327, 289] width 99 height 14
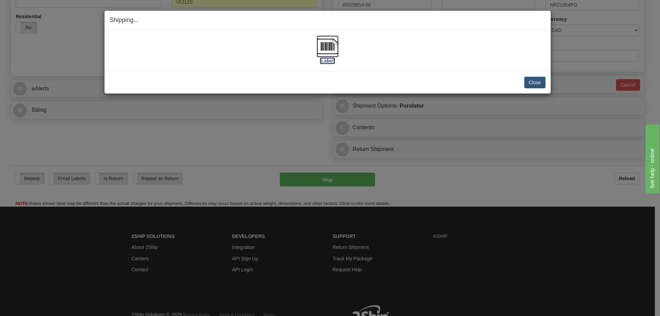
click at [320, 59] on label "[Label]" at bounding box center [328, 60] width 16 height 7
click at [538, 79] on button "Close" at bounding box center [534, 83] width 21 height 12
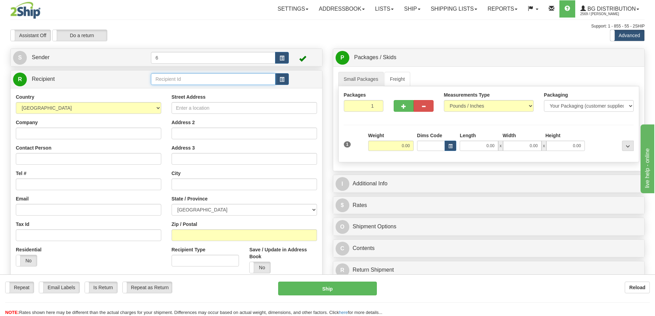
click at [183, 84] on input "text" at bounding box center [213, 79] width 124 height 12
type input "44006"
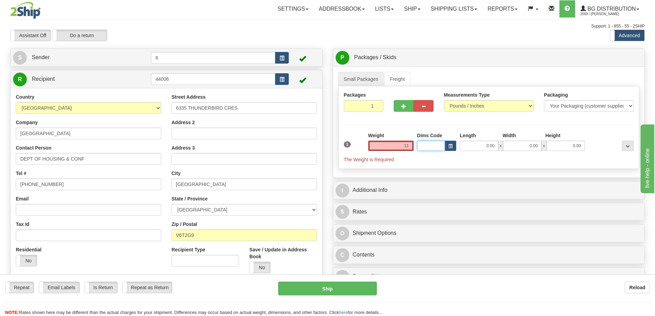
type input "11.00"
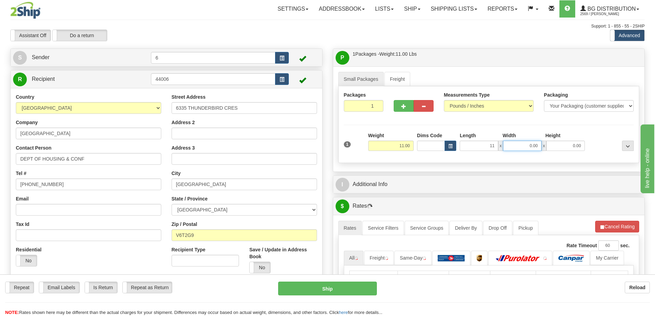
type input "11.00"
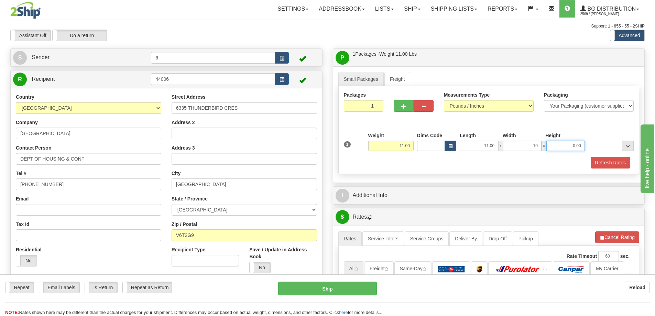
type input "10.00"
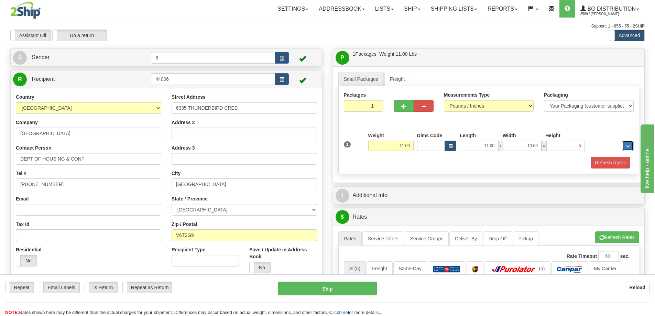
type input "5.00"
click at [600, 166] on button "Refresh Rates" at bounding box center [611, 163] width 40 height 12
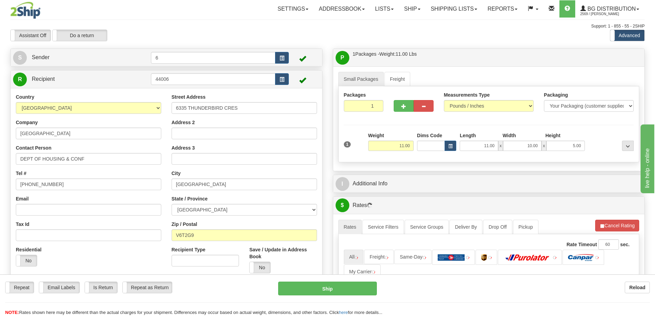
click at [536, 197] on div "$ Rates Cancel A change has been made which could impact your rate estimate. To…" at bounding box center [489, 277] width 312 height 163
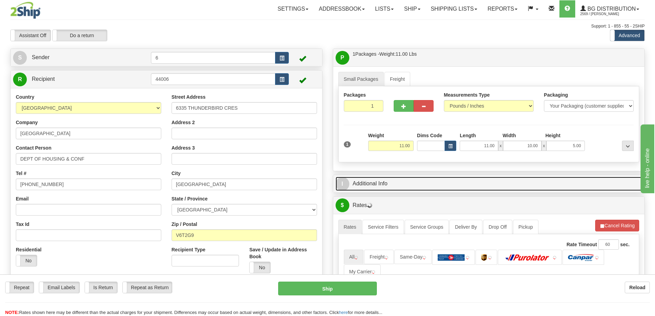
drag, startPoint x: 526, startPoint y: 185, endPoint x: 524, endPoint y: 193, distance: 8.4
click at [526, 185] on link "I Additional Info" at bounding box center [489, 184] width 307 height 14
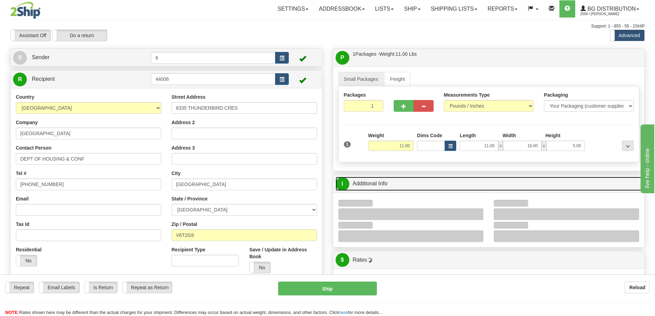
scroll to position [103, 0]
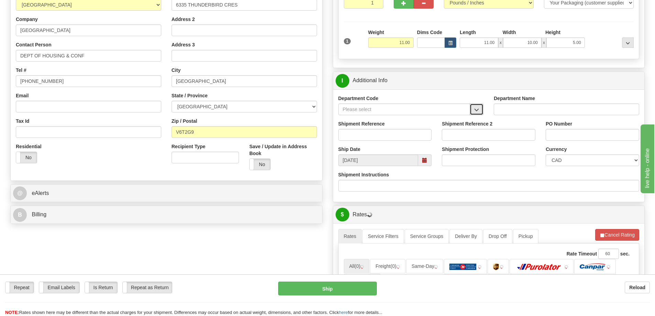
click at [475, 110] on span "button" at bounding box center [476, 110] width 5 height 4
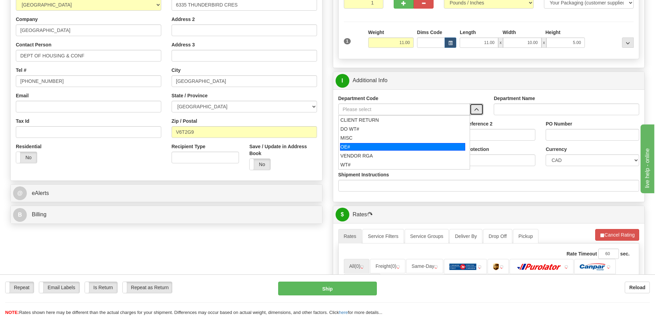
click at [361, 147] on div "OE#" at bounding box center [402, 147] width 125 height 8
type input "OE#"
type input "ORDERS"
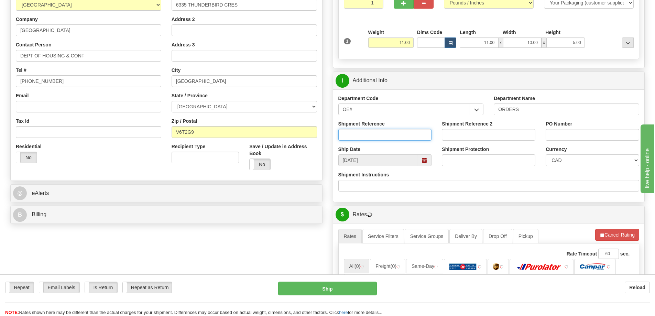
click at [358, 138] on input "Shipment Reference" at bounding box center [385, 135] width 94 height 12
type input "60031382-00"
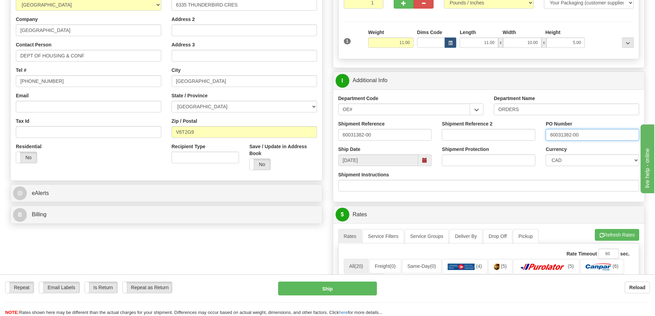
type input "60031382-00"
drag, startPoint x: 379, startPoint y: 151, endPoint x: 617, endPoint y: 235, distance: 253.2
click at [617, 235] on button "Refresh Rates" at bounding box center [617, 235] width 44 height 12
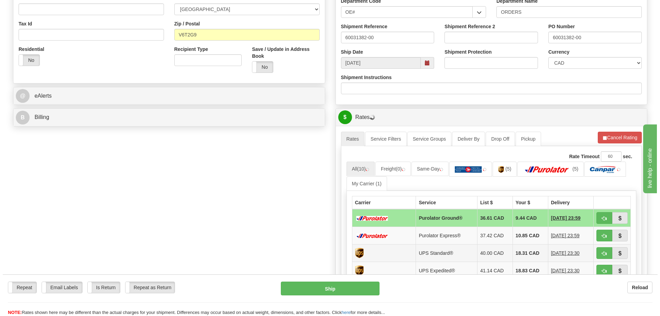
scroll to position [275, 0]
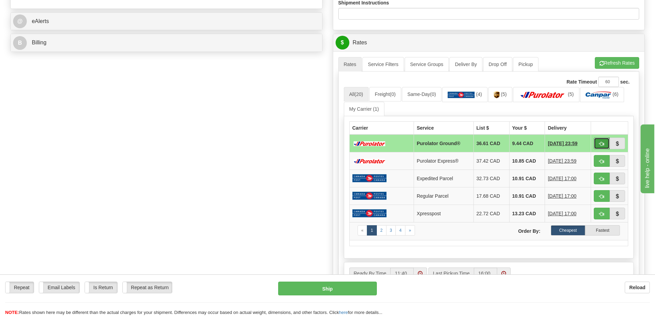
click at [606, 144] on button "button" at bounding box center [602, 144] width 16 height 12
type input "260"
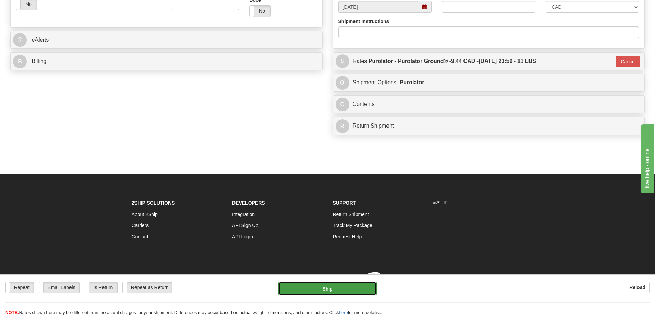
click at [339, 288] on button "Ship" at bounding box center [327, 289] width 99 height 14
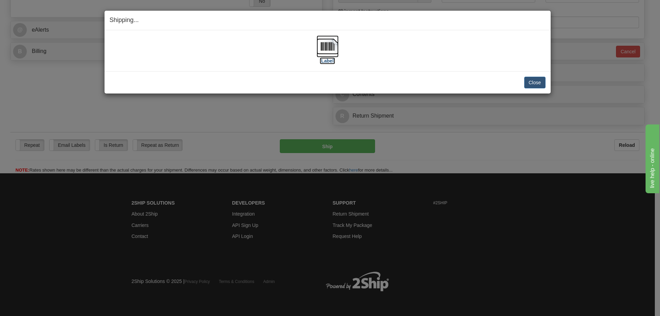
click at [327, 62] on label "[Label]" at bounding box center [328, 60] width 16 height 7
click at [531, 81] on button "Close" at bounding box center [534, 83] width 21 height 12
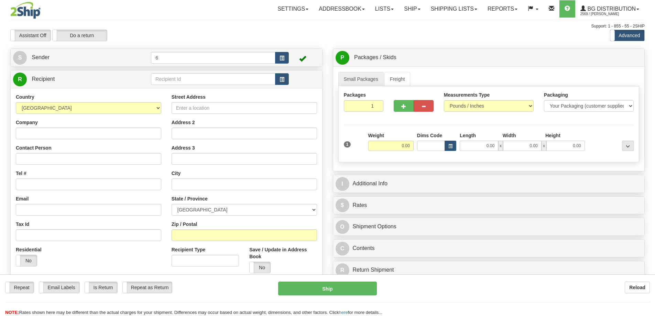
click at [171, 79] on input "text" at bounding box center [213, 79] width 124 height 12
type input "46023"
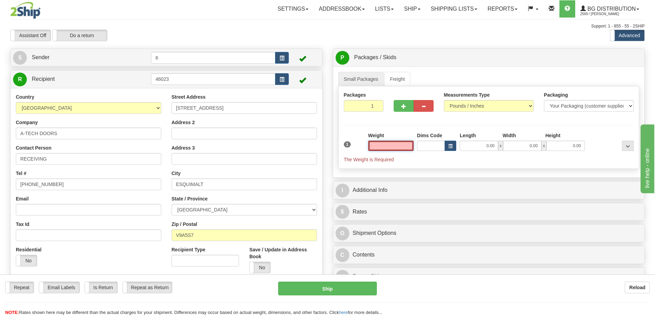
click at [401, 147] on input "text" at bounding box center [390, 146] width 45 height 10
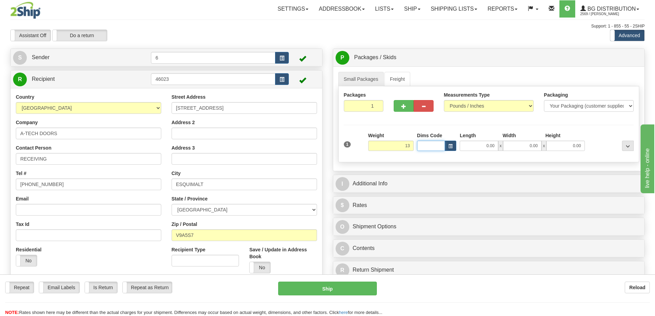
type input "13.00"
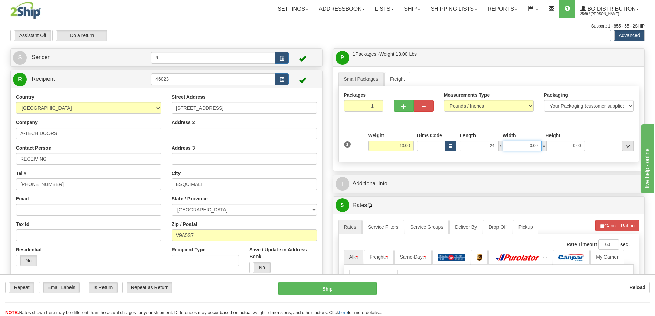
type input "24.00"
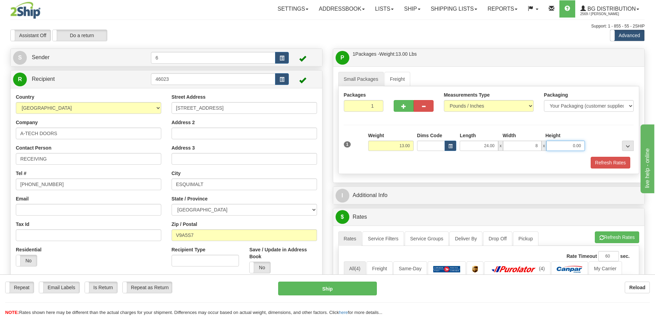
type input "8.00"
type input "4.00"
click at [609, 163] on button "Refresh Rates" at bounding box center [611, 163] width 40 height 12
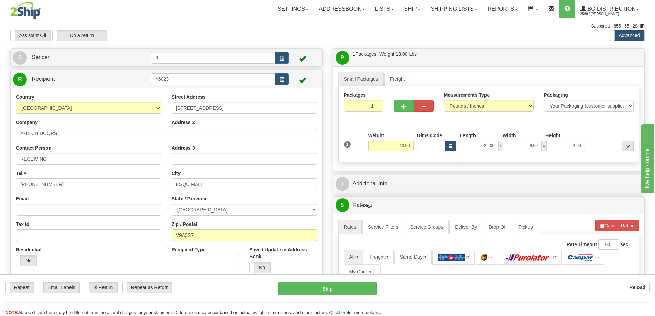
click at [590, 176] on div "I Additional Info" at bounding box center [489, 184] width 312 height 18
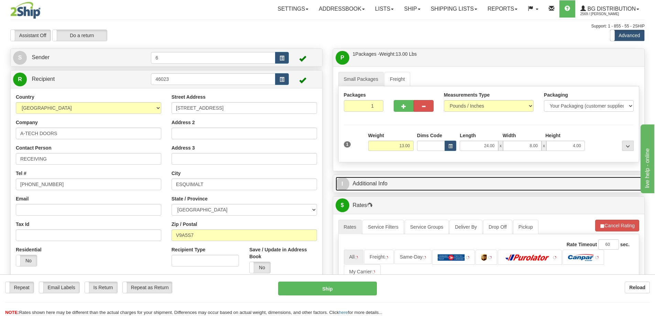
click at [584, 182] on link "I Additional Info" at bounding box center [489, 184] width 307 height 14
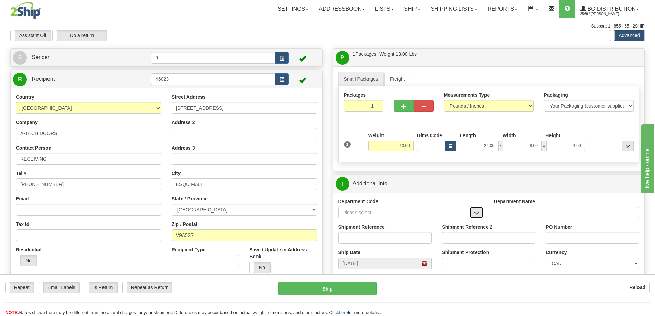
click at [471, 214] on button "button" at bounding box center [477, 213] width 14 height 12
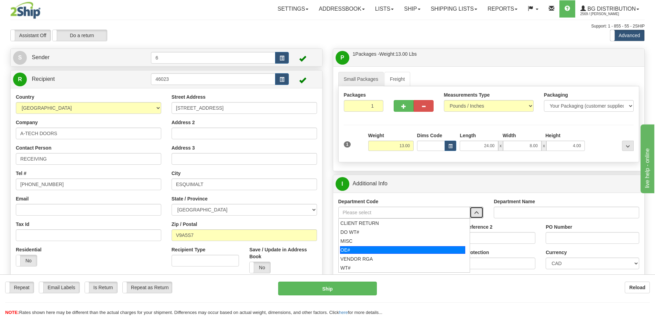
click at [346, 248] on div "OE#" at bounding box center [402, 250] width 125 height 8
type input "OE#"
type input "ORDERS"
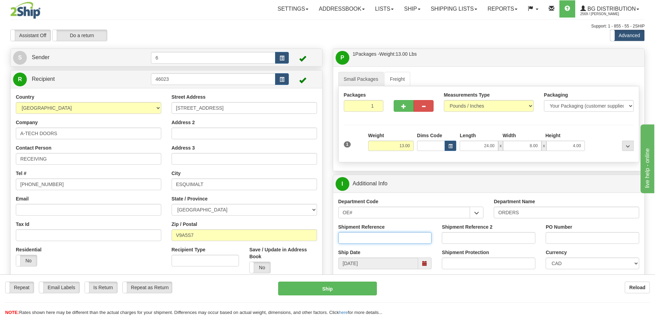
click at [388, 240] on input "Shipment Reference" at bounding box center [385, 238] width 94 height 12
type input "60030686-00"
type input "3209"
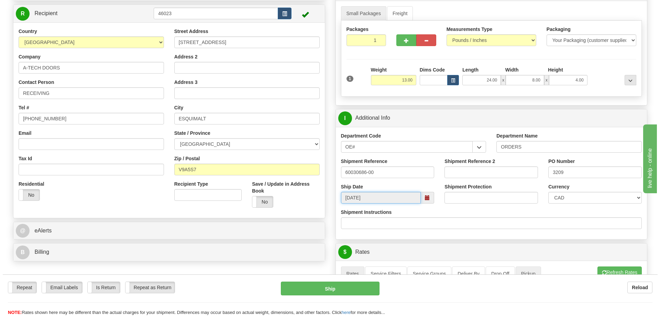
scroll to position [241, 0]
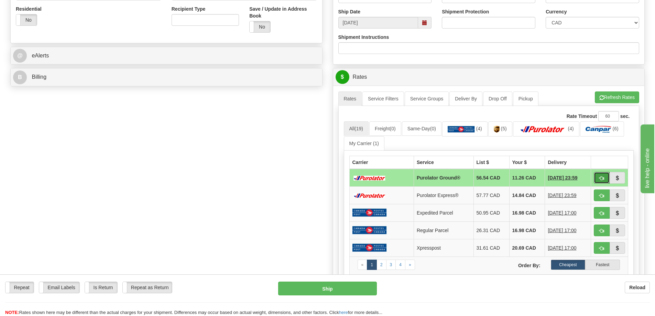
click at [600, 176] on button "button" at bounding box center [602, 178] width 16 height 12
type input "260"
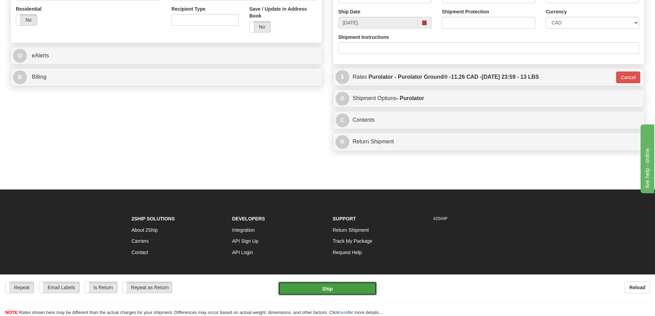
click at [355, 284] on button "Ship" at bounding box center [327, 289] width 99 height 14
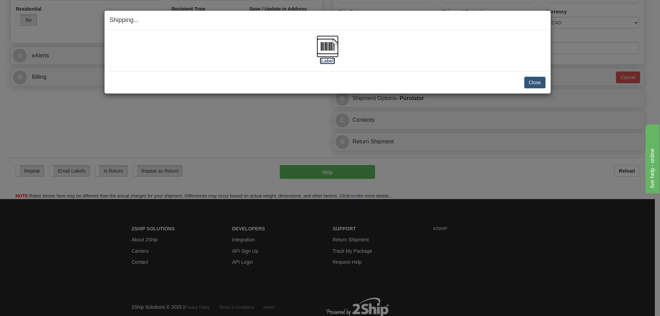
click at [332, 62] on label "[Label]" at bounding box center [328, 60] width 16 height 7
click at [536, 83] on button "Close" at bounding box center [534, 83] width 21 height 12
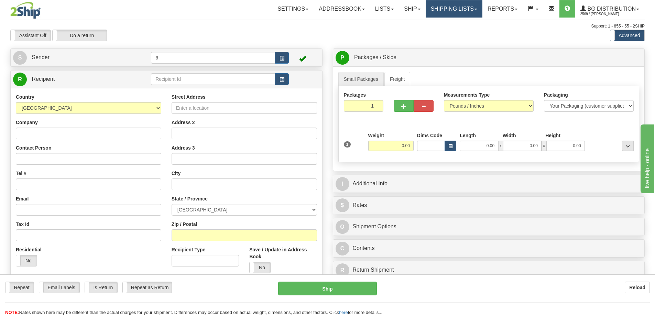
click at [453, 9] on link "Shipping lists" at bounding box center [454, 8] width 57 height 17
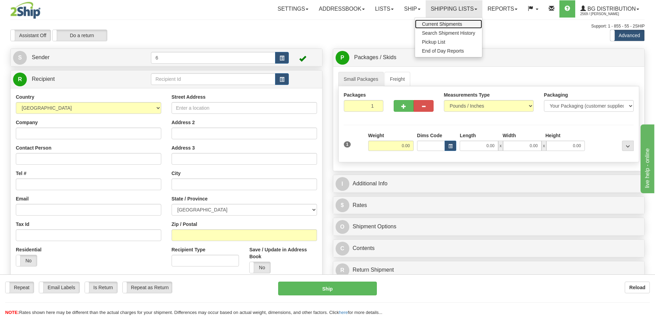
click at [445, 23] on span "Current Shipments" at bounding box center [442, 24] width 40 height 6
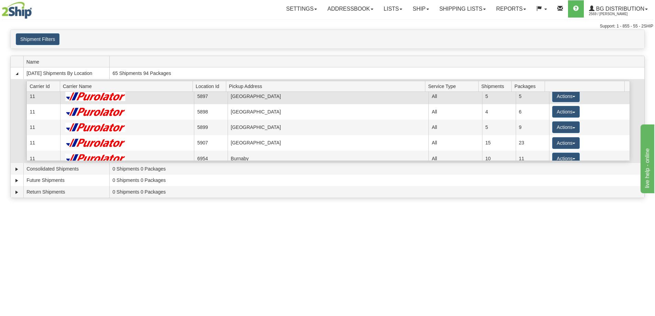
scroll to position [34, 0]
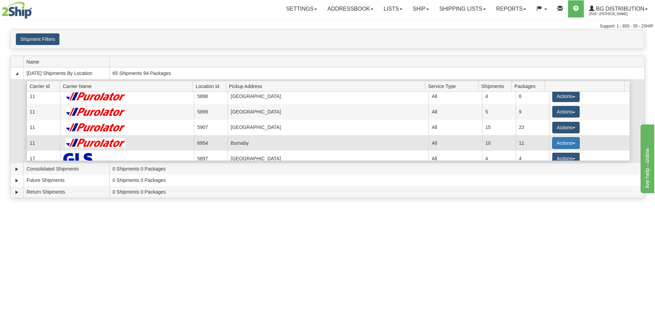
click at [564, 144] on button "Actions" at bounding box center [566, 143] width 28 height 12
click at [550, 156] on span "Details" at bounding box center [540, 155] width 19 height 5
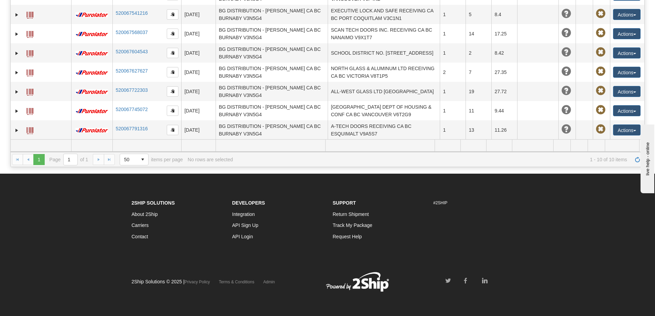
scroll to position [163, 0]
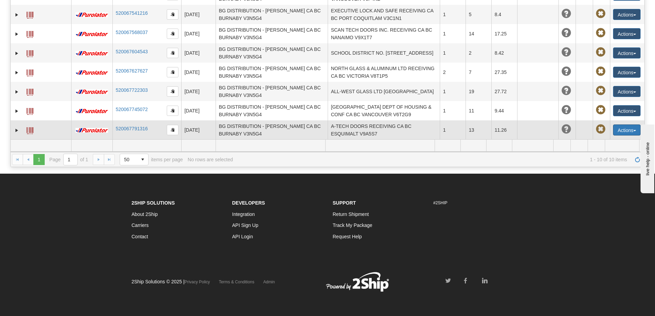
click at [619, 124] on button "Actions" at bounding box center [627, 129] width 28 height 11
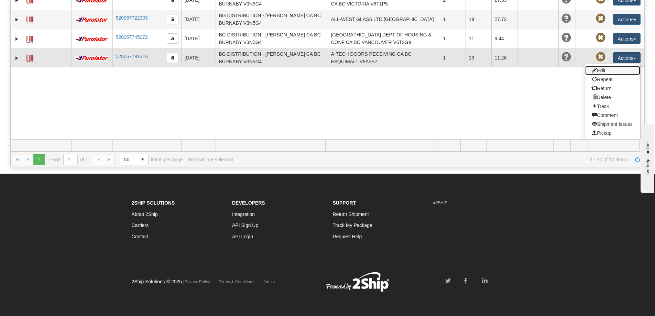
click at [600, 66] on link "Edit" at bounding box center [612, 70] width 55 height 9
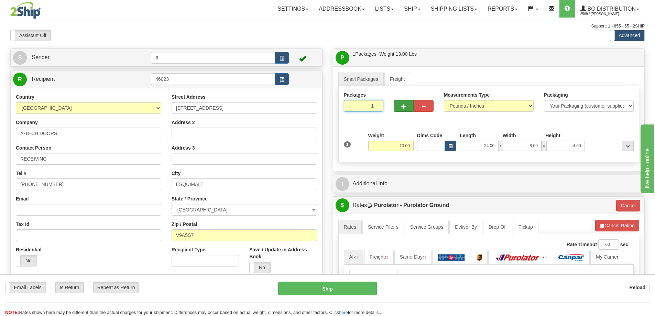
click at [397, 109] on div "Packages 1 1" at bounding box center [489, 104] width 301 height 26
type input "3"
radio input "true"
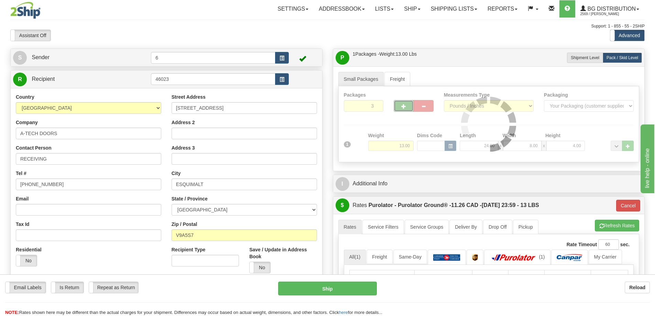
type input "260"
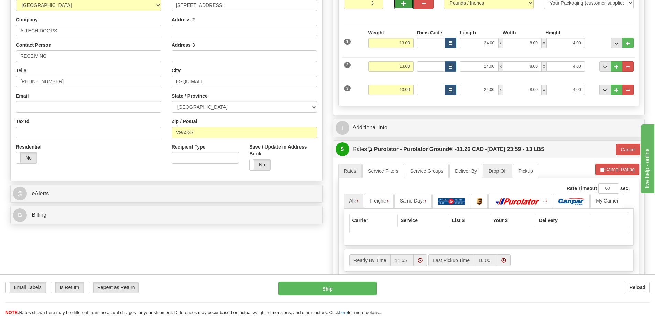
scroll to position [103, 0]
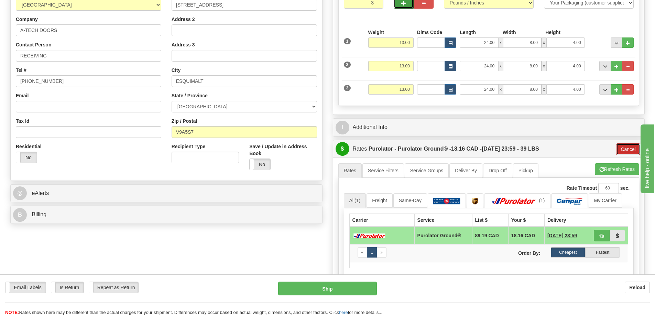
click at [625, 151] on button "Cancel" at bounding box center [628, 149] width 24 height 12
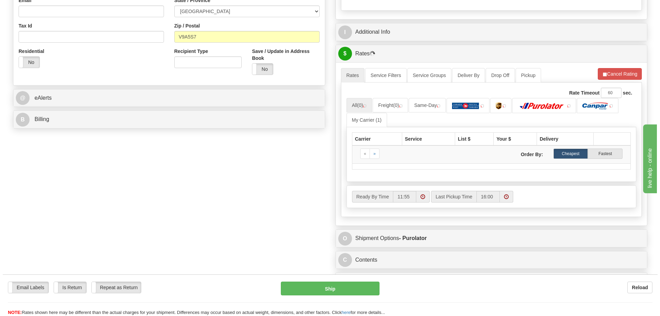
scroll to position [206, 0]
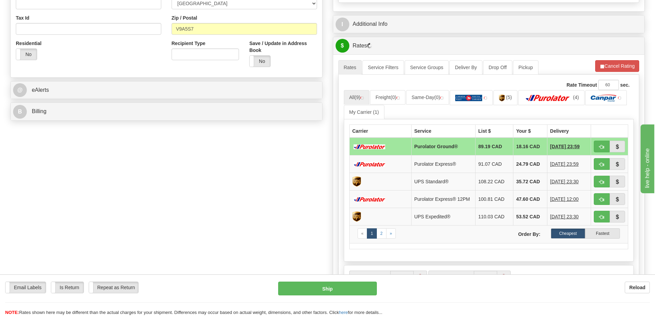
click at [600, 148] on span "button" at bounding box center [601, 147] width 5 height 4
click at [602, 145] on span "button" at bounding box center [601, 147] width 5 height 4
click at [601, 147] on span "button" at bounding box center [601, 147] width 5 height 4
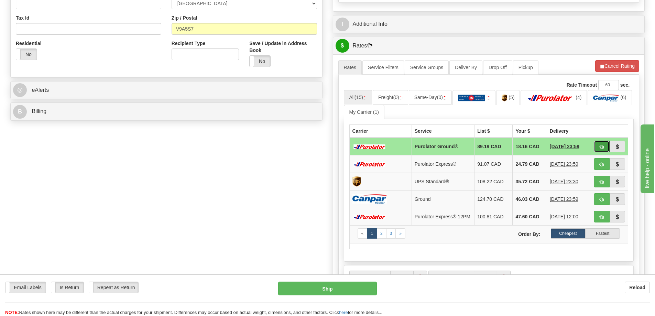
click at [601, 147] on span "button" at bounding box center [601, 147] width 5 height 4
click at [599, 147] on span "button" at bounding box center [601, 147] width 5 height 4
click at [599, 146] on span "button" at bounding box center [601, 147] width 5 height 4
click at [600, 147] on span "button" at bounding box center [601, 147] width 5 height 4
click at [601, 146] on span "button" at bounding box center [601, 147] width 5 height 4
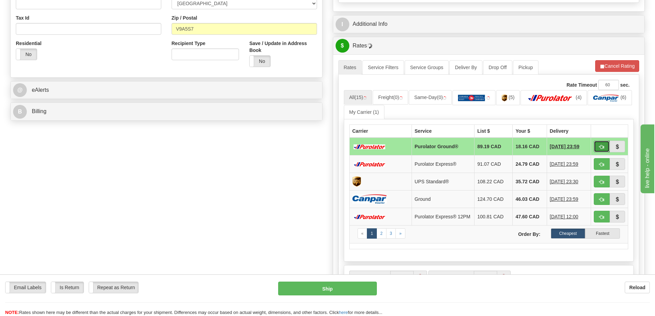
click at [599, 148] on span "button" at bounding box center [601, 147] width 5 height 4
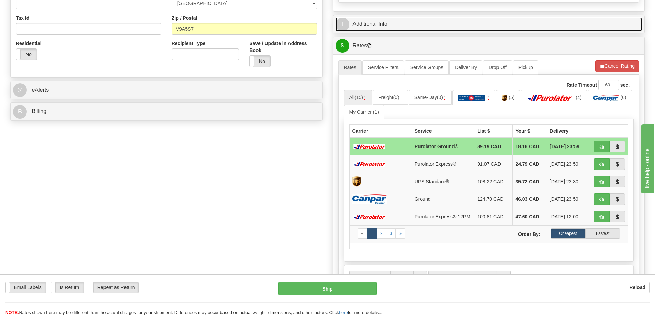
click at [436, 23] on link "I Additional Info" at bounding box center [489, 24] width 307 height 14
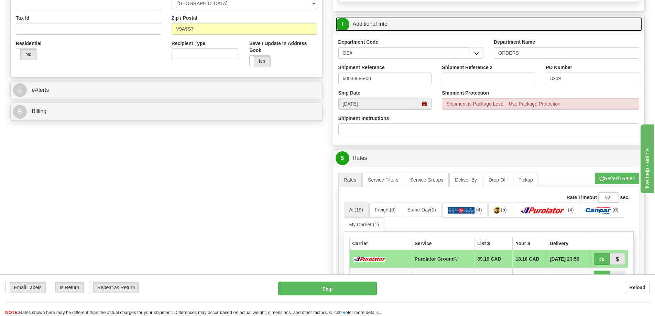
click at [423, 22] on link "I Additional Info" at bounding box center [489, 24] width 307 height 14
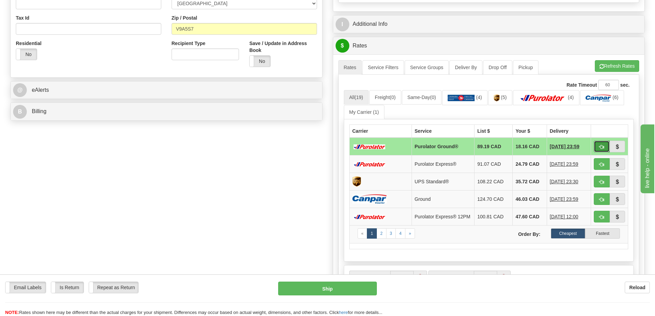
click at [597, 148] on button "button" at bounding box center [602, 147] width 16 height 12
type input "260"
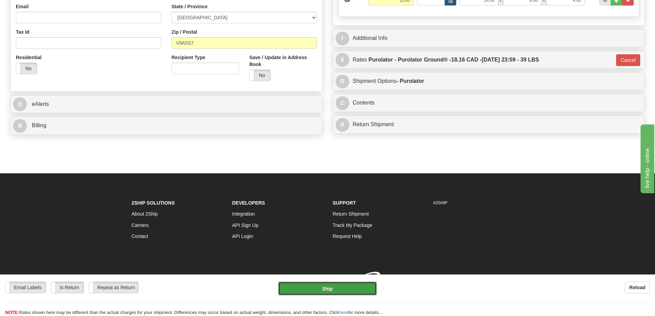
click at [339, 289] on button "Ship" at bounding box center [327, 289] width 99 height 14
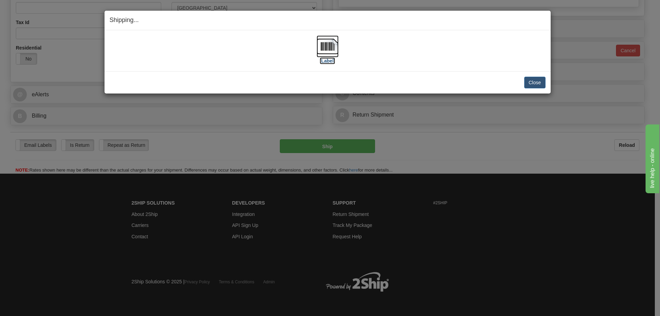
click at [328, 61] on label "[Label]" at bounding box center [328, 60] width 16 height 7
click at [528, 83] on button "Close" at bounding box center [534, 83] width 21 height 12
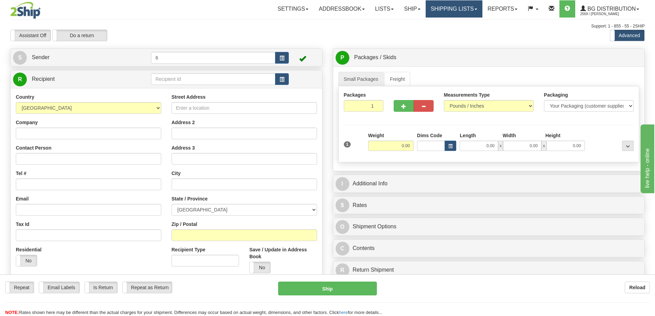
click at [446, 7] on link "Shipping lists" at bounding box center [454, 8] width 57 height 17
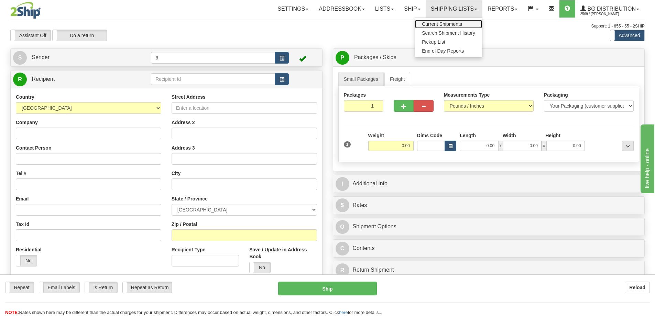
click at [445, 22] on span "Current Shipments" at bounding box center [442, 24] width 40 height 6
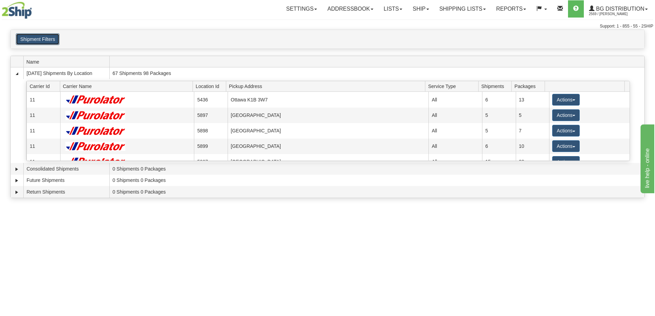
click at [20, 41] on button "Shipment Filters" at bounding box center [38, 39] width 44 height 12
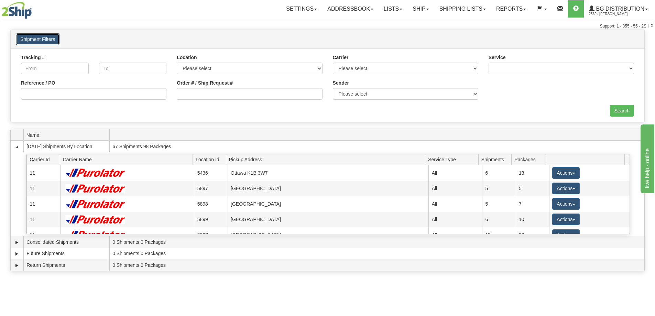
click at [43, 39] on button "Shipment Filters" at bounding box center [38, 39] width 44 height 12
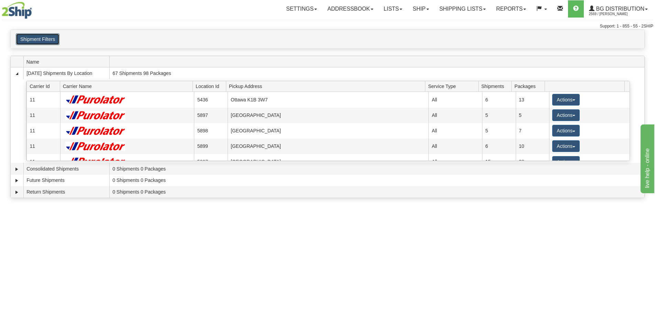
click at [43, 39] on button "Shipment Filters" at bounding box center [38, 39] width 44 height 12
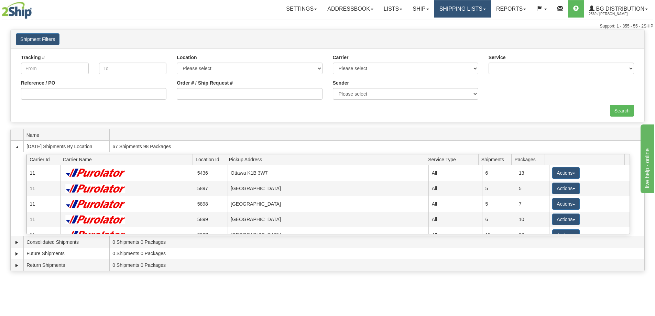
click at [471, 4] on link "Shipping lists" at bounding box center [462, 8] width 57 height 17
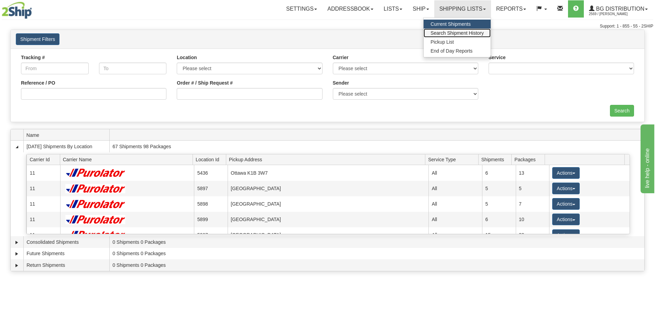
click at [443, 33] on span "Search Shipment History" at bounding box center [456, 33] width 53 height 6
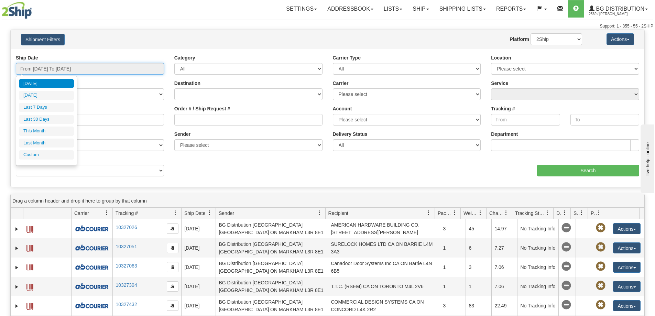
click at [100, 67] on input "From [DATE] To [DATE]" at bounding box center [90, 69] width 148 height 12
click at [46, 122] on li "Last 30 Days" at bounding box center [46, 119] width 55 height 9
type input "From [DATE] To [DATE]"
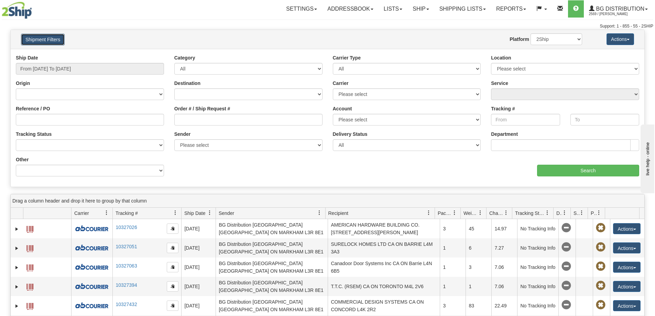
click at [42, 43] on button "Shipment Filters" at bounding box center [43, 40] width 44 height 12
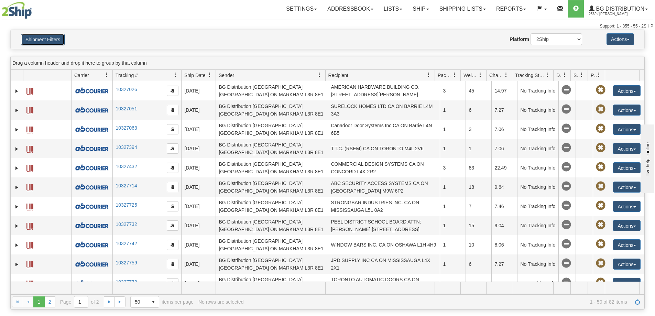
click at [40, 42] on button "Shipment Filters" at bounding box center [43, 40] width 44 height 12
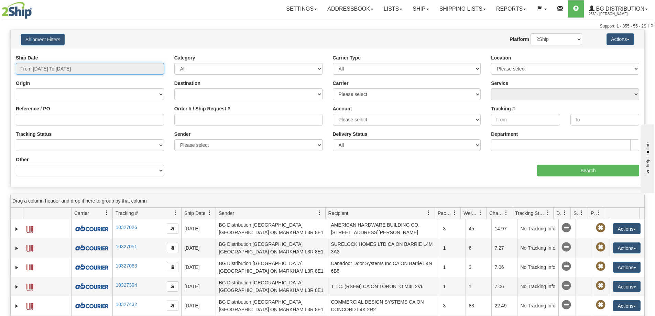
click at [46, 73] on input "From [DATE] To [DATE]" at bounding box center [90, 69] width 148 height 12
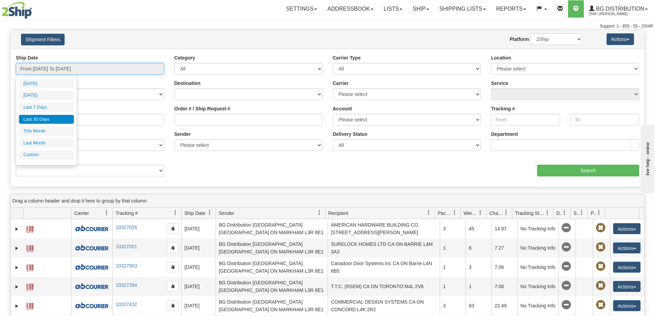
type input "[DATE]"
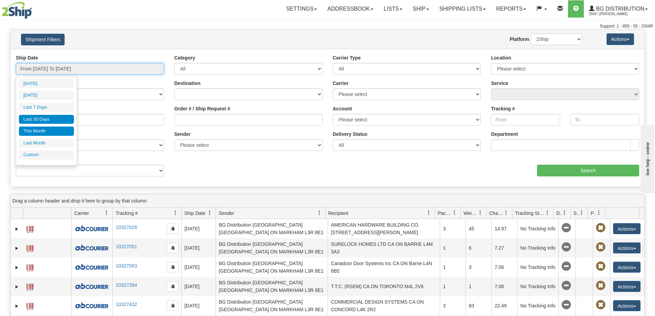
type input "[DATE]"
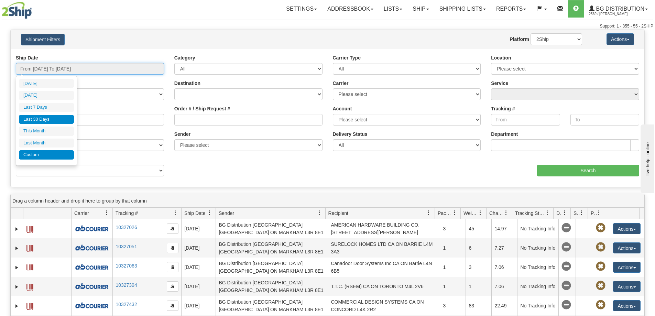
type input "08/25/2025"
type input "[DATE]"
click at [41, 157] on li "Custom" at bounding box center [46, 154] width 55 height 9
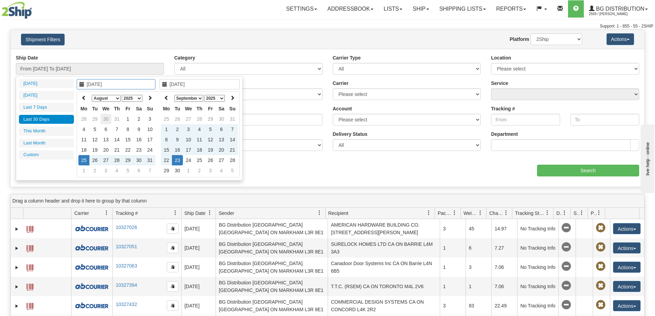
type input "08/01/2025"
type input "08/31/2025"
type input "08/25/2025"
type input "[DATE]"
type input "08/14/2025"
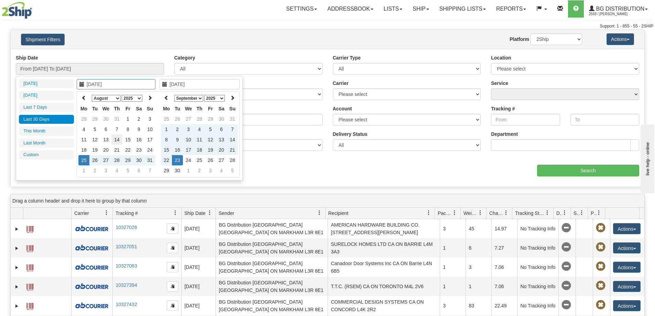
click at [114, 140] on td "14" at bounding box center [116, 139] width 11 height 10
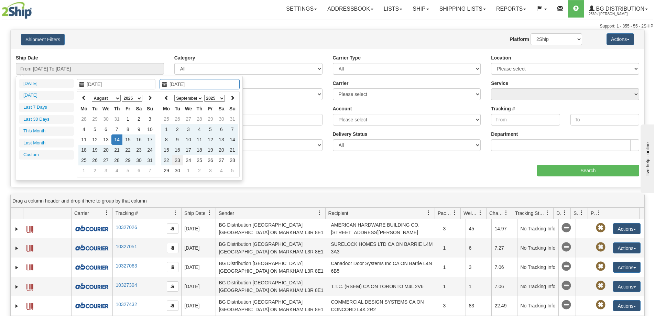
type input "[DATE]"
click at [178, 160] on td "23" at bounding box center [177, 160] width 11 height 10
type input "From 08/14/2025 To 09/23/2025"
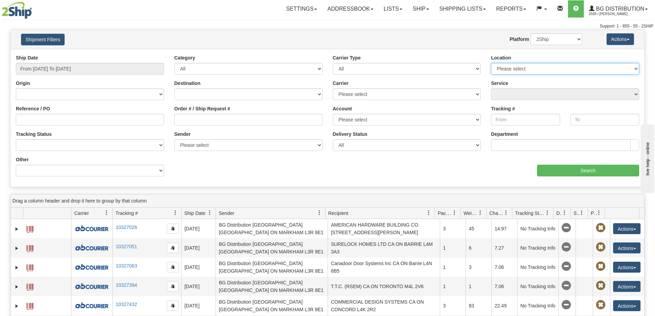
click at [527, 68] on select "Please select Ottawa K1B 3W7 Montreal Quebec City Winnipeg Toronto Burnaby" at bounding box center [565, 69] width 148 height 12
select select "6954"
click at [491, 64] on select "Please select Ottawa K1B 3W7 Montreal Quebec City Winnipeg Toronto Burnaby" at bounding box center [565, 69] width 148 height 12
click at [569, 171] on input "Search" at bounding box center [588, 171] width 102 height 12
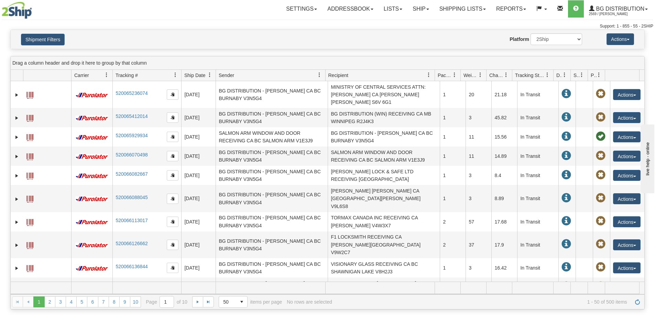
click at [338, 76] on span "Recipient" at bounding box center [338, 75] width 20 height 7
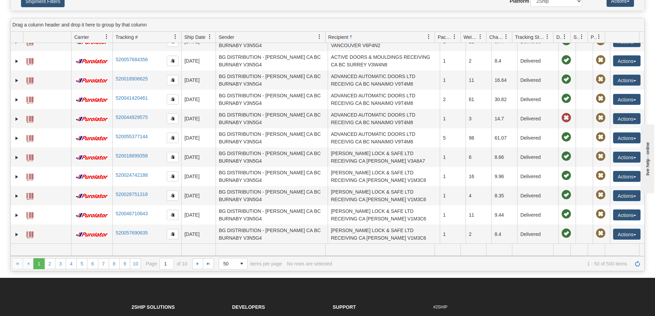
scroll to position [69, 0]
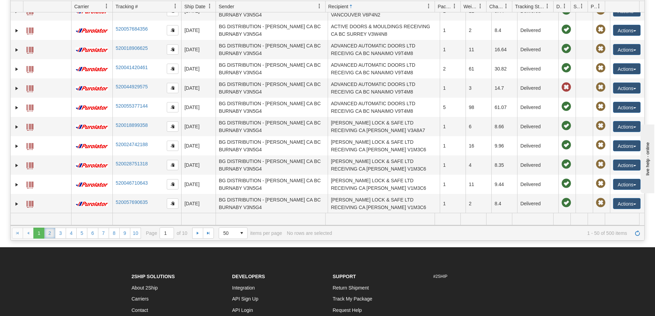
drag, startPoint x: 52, startPoint y: 232, endPoint x: 55, endPoint y: 237, distance: 5.0
click at [52, 233] on link "2" at bounding box center [49, 233] width 11 height 11
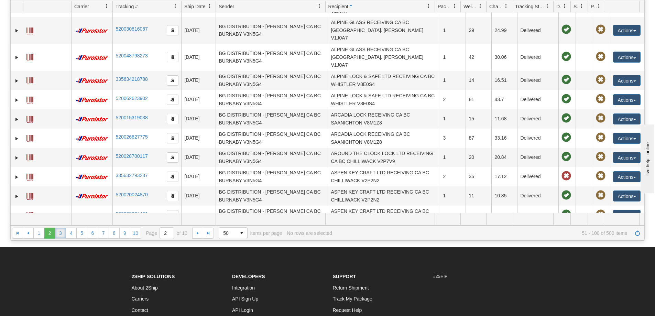
click at [61, 236] on link "3" at bounding box center [60, 233] width 11 height 11
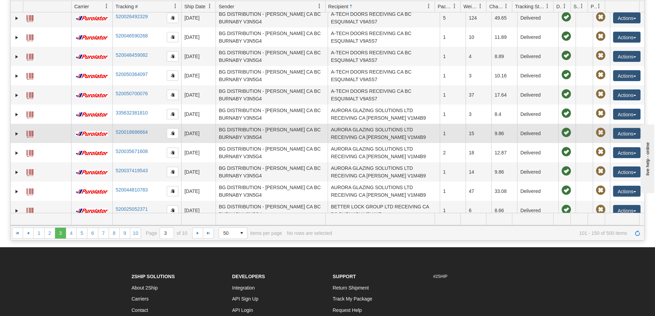
scroll to position [74, 0]
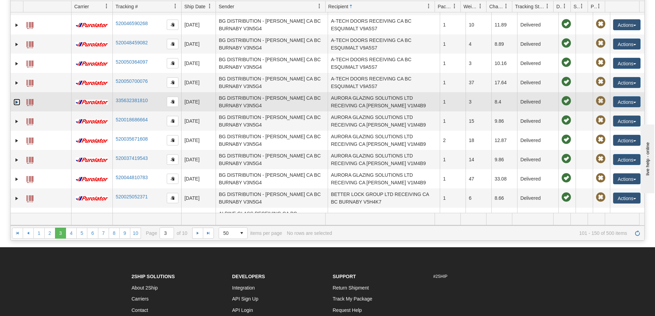
click at [14, 105] on link "Expand" at bounding box center [16, 102] width 7 height 7
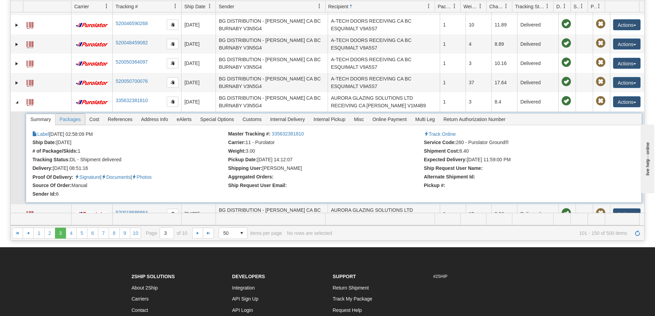
click at [73, 119] on span "Packages" at bounding box center [69, 119] width 29 height 11
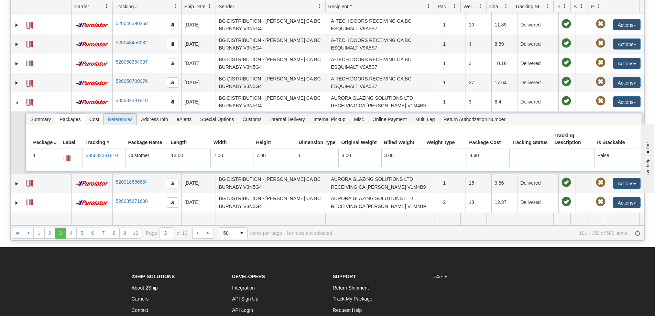
click at [120, 120] on span "References" at bounding box center [120, 119] width 33 height 11
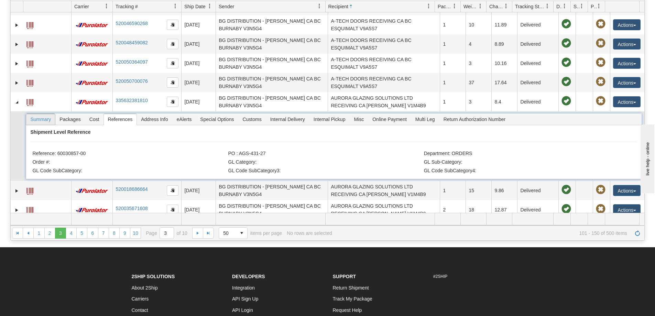
click at [33, 118] on span "Summary" at bounding box center [40, 119] width 29 height 11
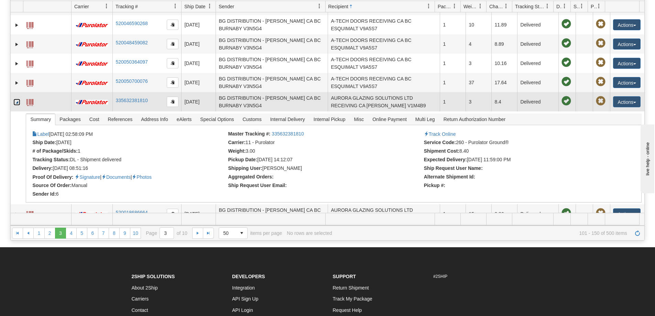
click at [16, 103] on link "Collapse" at bounding box center [16, 102] width 7 height 7
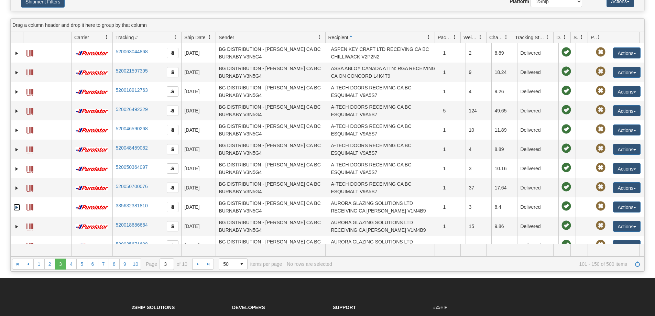
scroll to position [0, 0]
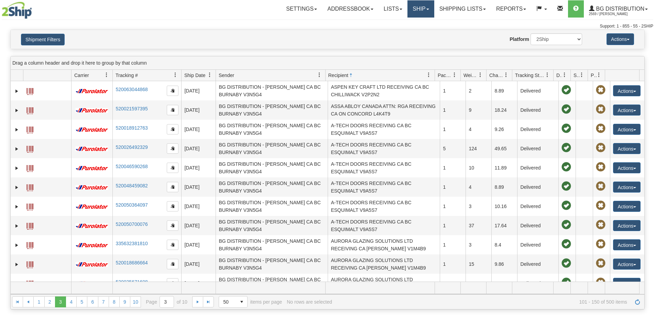
click at [407, 11] on link "Ship" at bounding box center [420, 8] width 26 height 17
click at [407, 25] on span "Ship Screen" at bounding box center [399, 24] width 26 height 6
click at [414, 9] on link "Ship" at bounding box center [420, 8] width 26 height 17
click at [400, 22] on span "Ship Screen" at bounding box center [399, 24] width 26 height 6
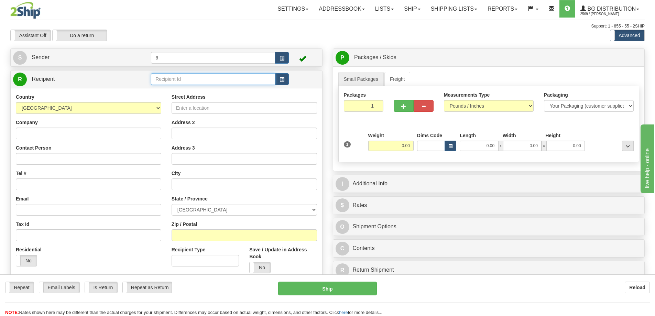
click at [259, 80] on input "text" at bounding box center [213, 79] width 124 height 12
type input "46006"
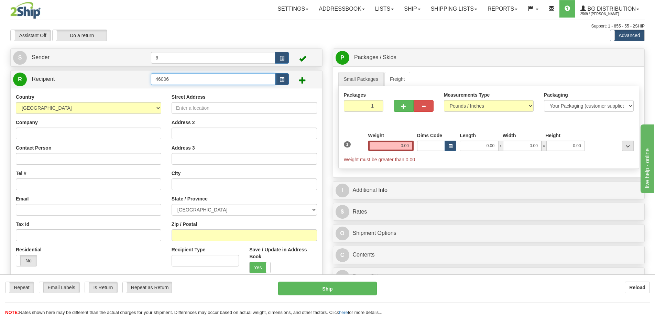
click at [183, 84] on input "46006" at bounding box center [213, 79] width 124 height 12
drag, startPoint x: 182, startPoint y: 81, endPoint x: -41, endPoint y: 85, distance: 222.1
click at [0, 85] on html "Training Course Close Toggle navigation Settings Shipping Preferences New Sende…" at bounding box center [327, 158] width 655 height 316
type input "46006"
click at [54, 126] on div "Company" at bounding box center [88, 129] width 145 height 20
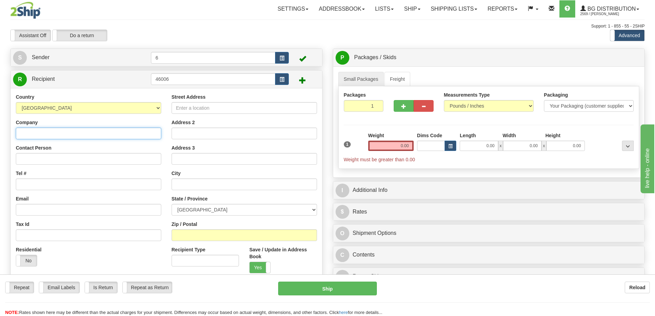
click at [52, 135] on input "Company" at bounding box center [88, 134] width 145 height 12
type input "a"
type input "ACTIVATED AUTOMATIC DOORS"
type input "RECEIVING"
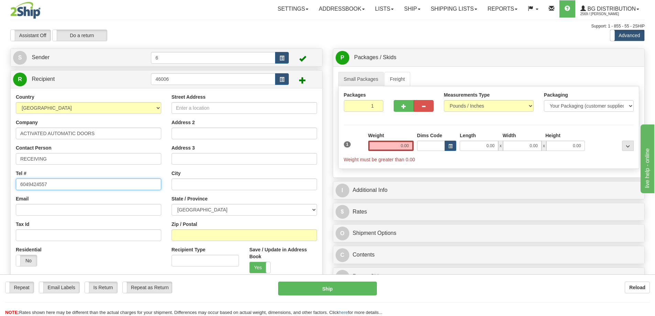
type input "6049424557"
click at [200, 110] on input "Street Address" at bounding box center [244, 108] width 145 height 12
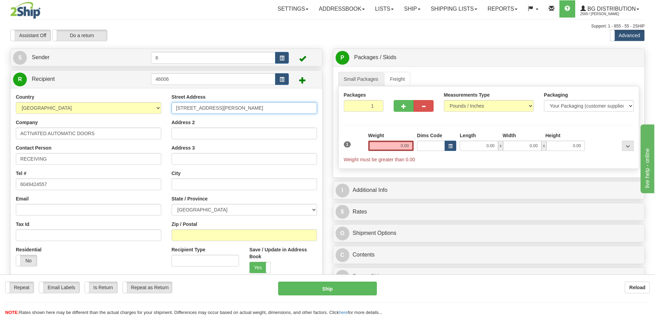
type input "[STREET_ADDRESS][PERSON_NAME]"
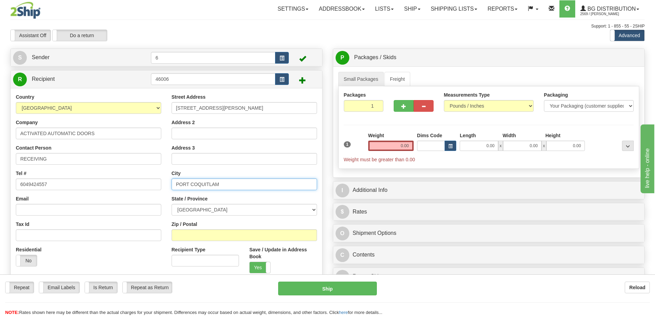
type input "PORT COQUITLAM"
click at [187, 223] on label "Zip / Postal" at bounding box center [185, 224] width 26 height 7
click at [187, 229] on input "Zip / Postal" at bounding box center [244, 235] width 145 height 12
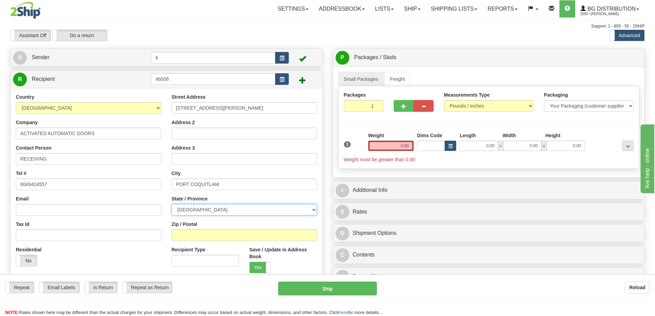
click at [196, 207] on select "[GEOGRAPHIC_DATA] [GEOGRAPHIC_DATA] [GEOGRAPHIC_DATA] [GEOGRAPHIC_DATA] [GEOGRA…" at bounding box center [244, 210] width 145 height 12
select select "BC"
click at [172, 205] on select "[GEOGRAPHIC_DATA] [GEOGRAPHIC_DATA] [GEOGRAPHIC_DATA] [GEOGRAPHIC_DATA] [GEOGRA…" at bounding box center [244, 210] width 145 height 12
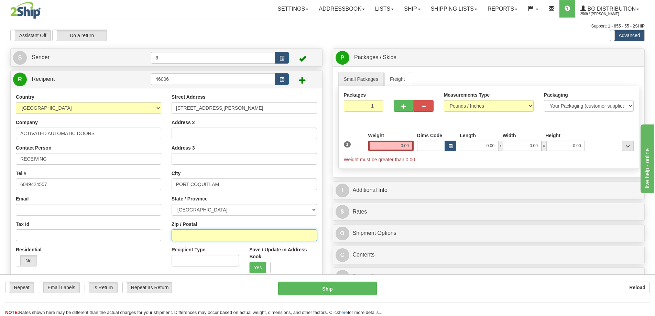
click at [189, 238] on input "Zip / Postal" at bounding box center [244, 235] width 145 height 12
type input "V3C2Z1"
click at [394, 146] on input "0.00" at bounding box center [390, 146] width 45 height 10
type input "5.00"
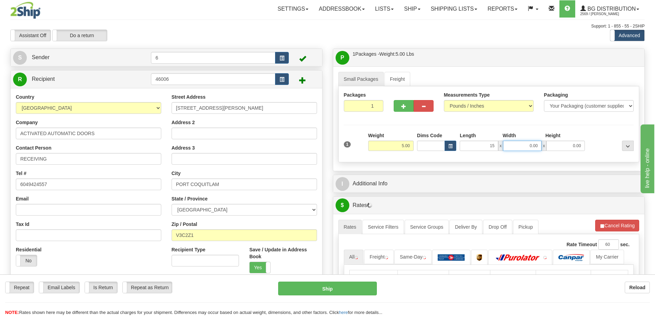
type input "15.00"
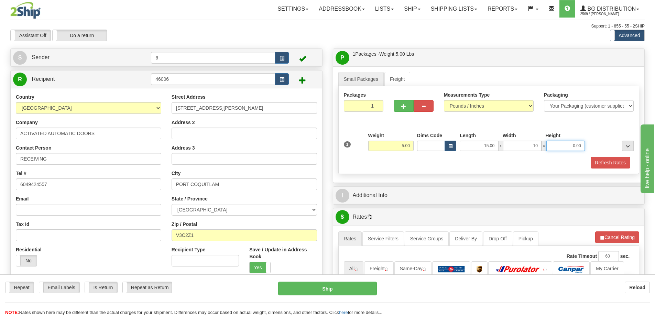
type input "10.00"
type input "6.00"
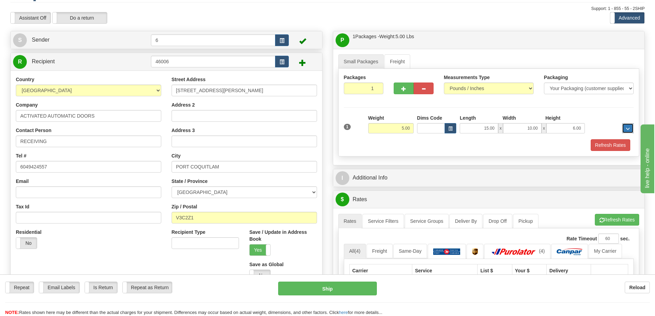
scroll to position [103, 0]
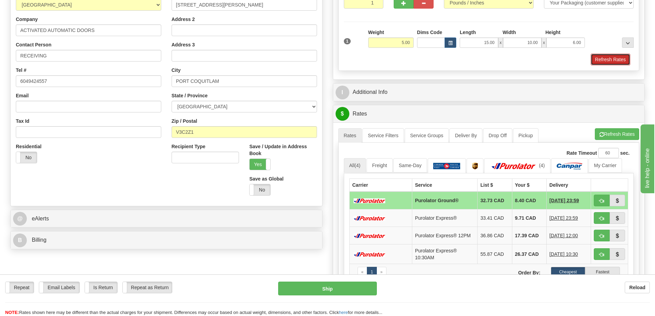
click at [602, 63] on button "Refresh Rates" at bounding box center [611, 60] width 40 height 12
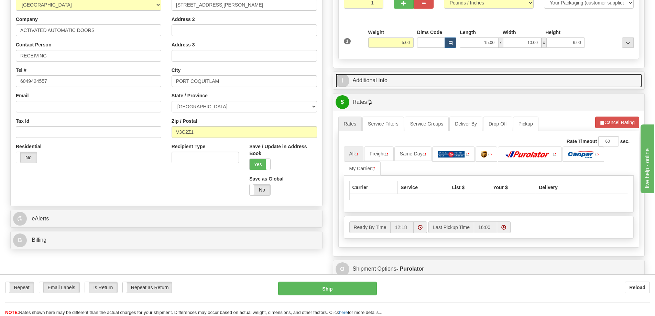
click at [556, 89] on div "I Additional Info" at bounding box center [489, 81] width 312 height 18
click at [527, 81] on link "I Additional Info" at bounding box center [489, 81] width 307 height 14
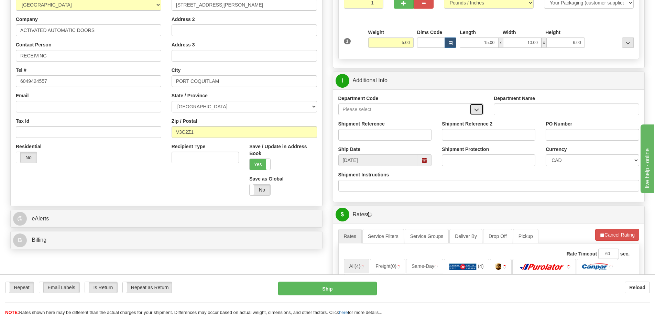
click at [476, 112] on span "button" at bounding box center [476, 110] width 5 height 4
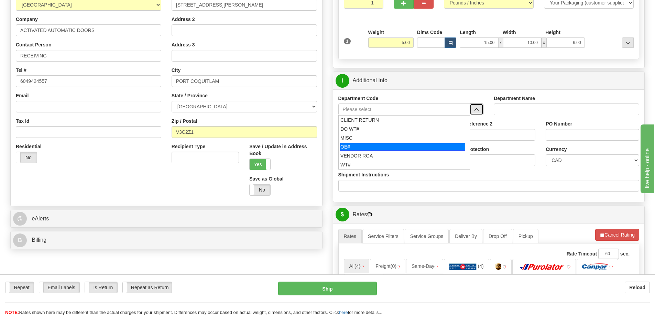
drag, startPoint x: 373, startPoint y: 144, endPoint x: 372, endPoint y: 134, distance: 10.1
click at [373, 140] on ul "CLIENT RETURN DO WT# MISC OE# VENDOR RGA WT#" at bounding box center [404, 142] width 132 height 54
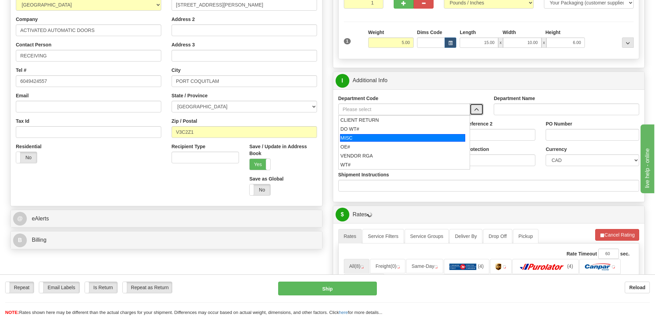
click at [372, 134] on li "MISC" at bounding box center [404, 137] width 131 height 9
type input "MISC"
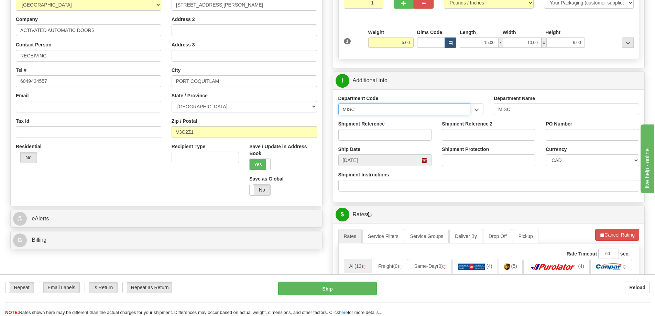
drag, startPoint x: 399, startPoint y: 108, endPoint x: 173, endPoint y: 119, distance: 226.2
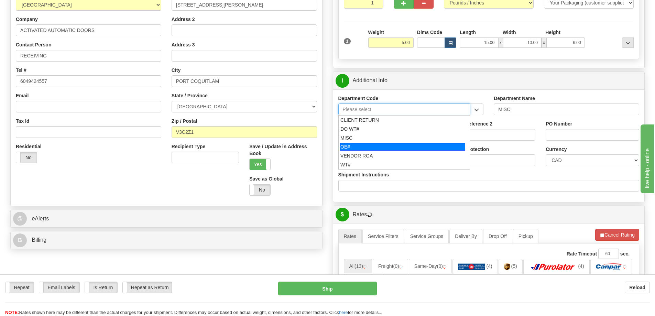
click at [349, 148] on div "OE#" at bounding box center [402, 147] width 125 height 8
type input "OE#"
type input "ORDERS"
type input "OE#"
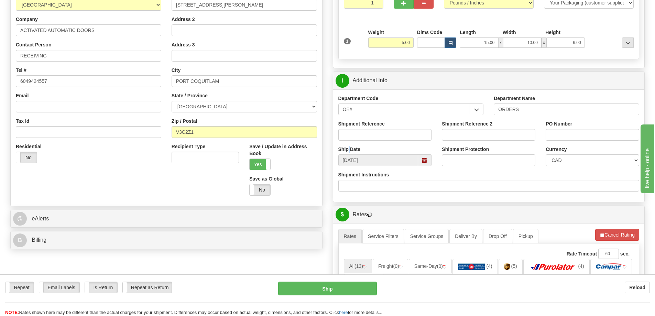
click at [349, 148] on label "Ship Date" at bounding box center [349, 149] width 22 height 7
click at [348, 136] on input "Shipment Reference" at bounding box center [385, 135] width 94 height 12
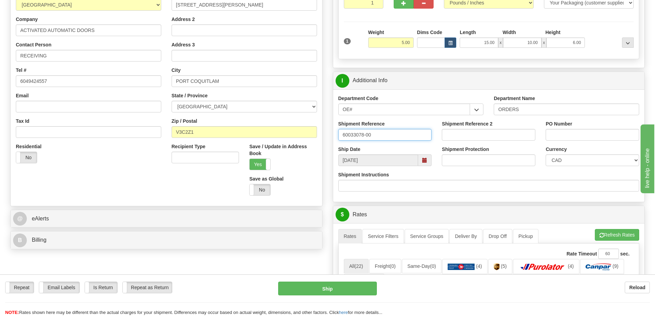
type input "60033078-00"
type input "9247"
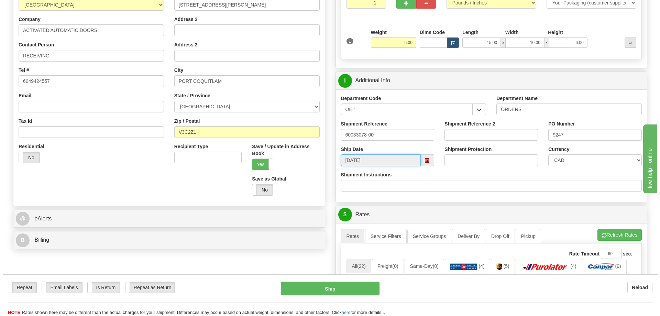
scroll to position [275, 0]
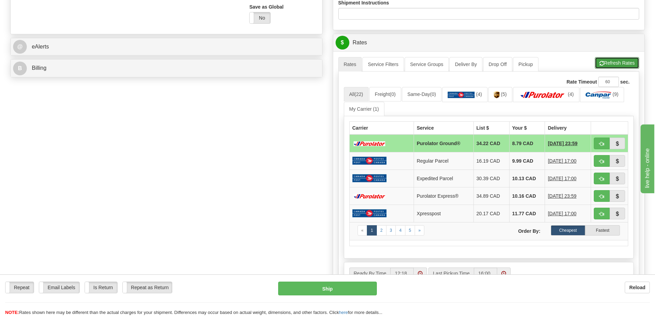
click at [618, 61] on button "Refresh Rates" at bounding box center [617, 63] width 44 height 12
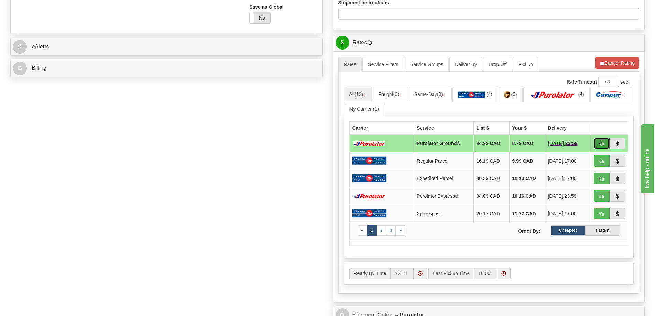
click at [599, 142] on button "button" at bounding box center [602, 144] width 16 height 12
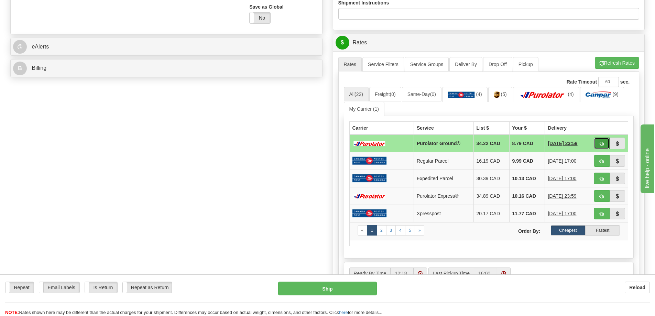
click at [601, 148] on button "button" at bounding box center [602, 144] width 16 height 12
type input "260"
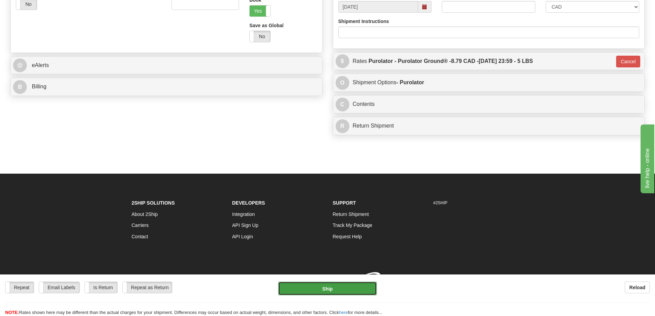
click at [340, 287] on button "Ship" at bounding box center [327, 289] width 99 height 14
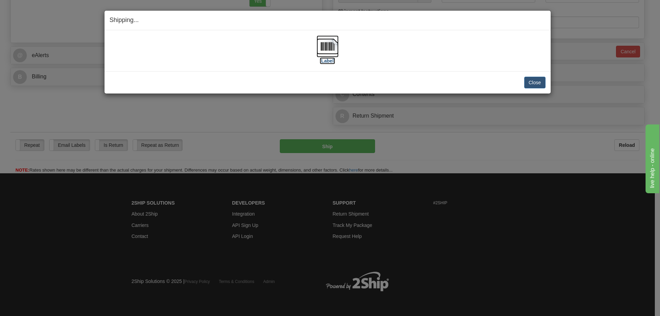
click at [328, 62] on label "[Label]" at bounding box center [328, 60] width 16 height 7
drag, startPoint x: 543, startPoint y: 79, endPoint x: 529, endPoint y: 88, distance: 16.4
click at [543, 80] on button "Close" at bounding box center [534, 83] width 21 height 12
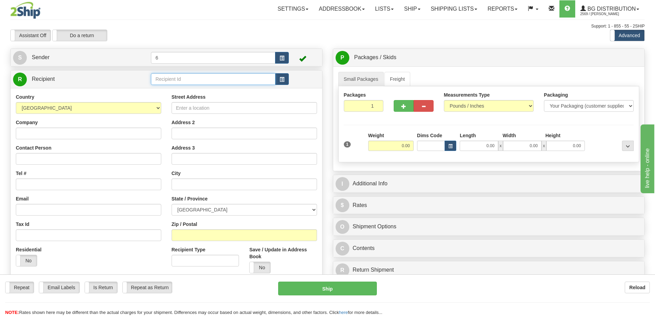
click at [164, 79] on input "text" at bounding box center [213, 79] width 124 height 12
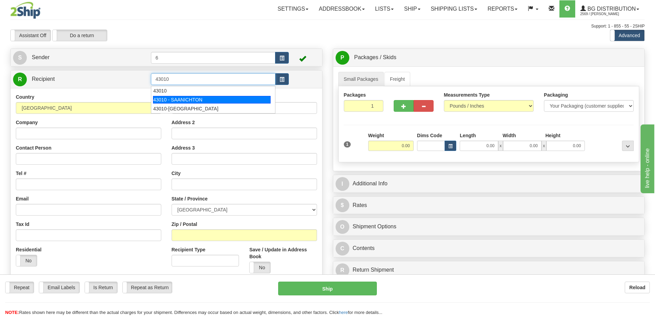
click at [196, 101] on div "43010 - SAANICHTON" at bounding box center [212, 100] width 118 height 8
type input "43010 - SAANICHTON"
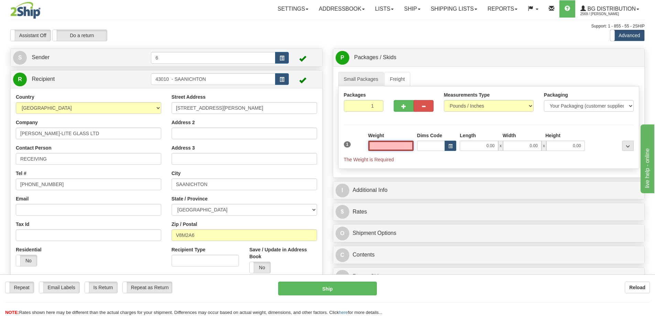
click at [399, 145] on input "text" at bounding box center [390, 146] width 45 height 10
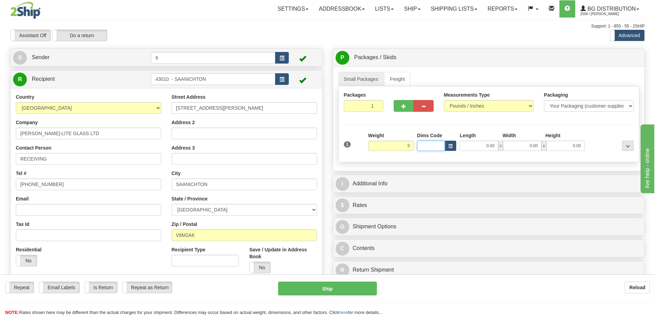
type input "5.00"
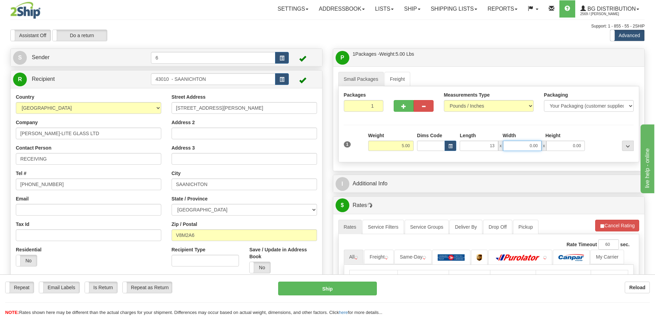
type input "13.00"
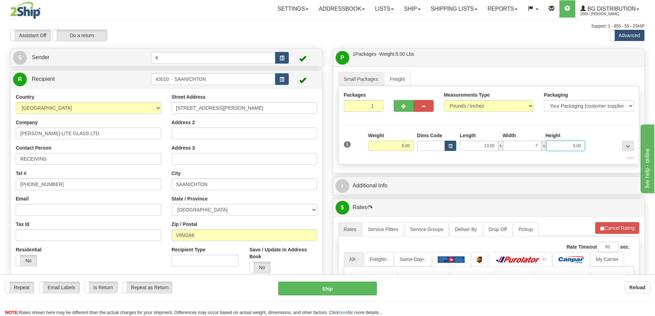
type input "7.00"
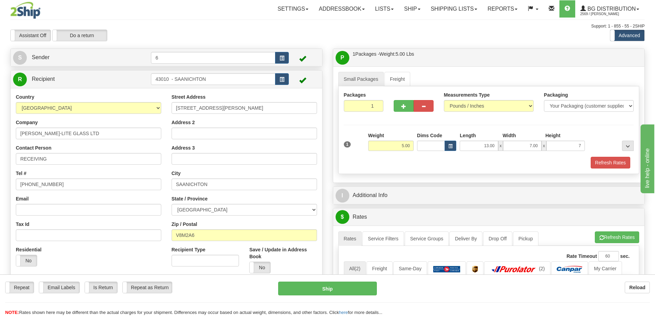
type input "7.00"
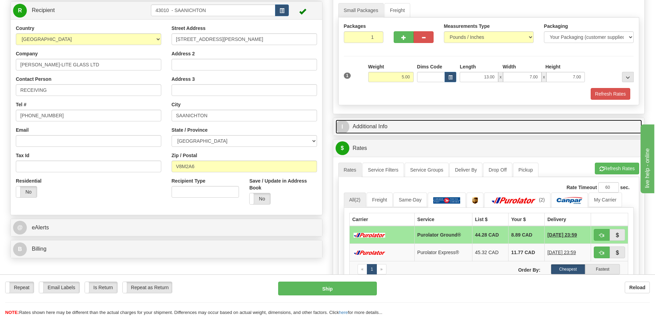
click at [446, 123] on link "I Additional Info" at bounding box center [489, 127] width 307 height 14
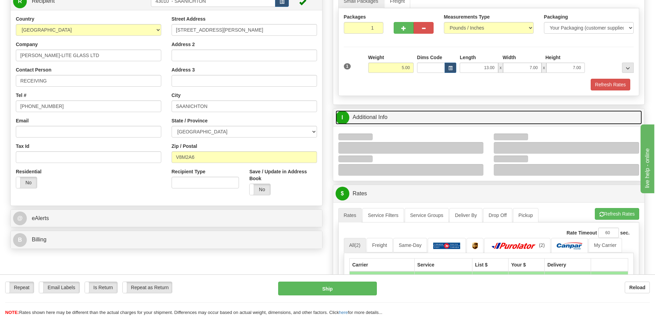
scroll to position [138, 0]
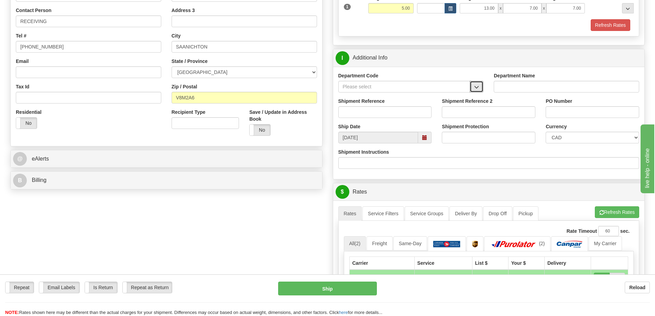
drag, startPoint x: 478, startPoint y: 91, endPoint x: 467, endPoint y: 92, distance: 11.1
click at [478, 91] on button "button" at bounding box center [477, 87] width 14 height 12
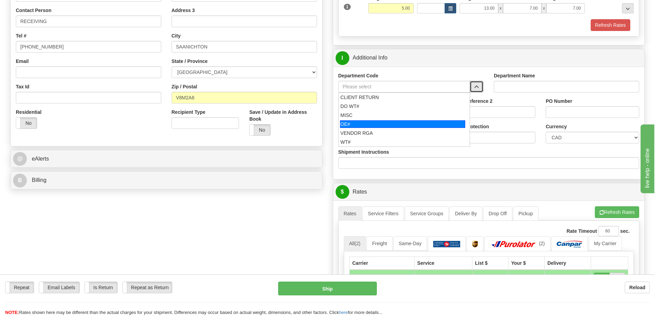
click at [373, 126] on div "OE#" at bounding box center [402, 124] width 125 height 8
type input "OE#"
type input "ORDERS"
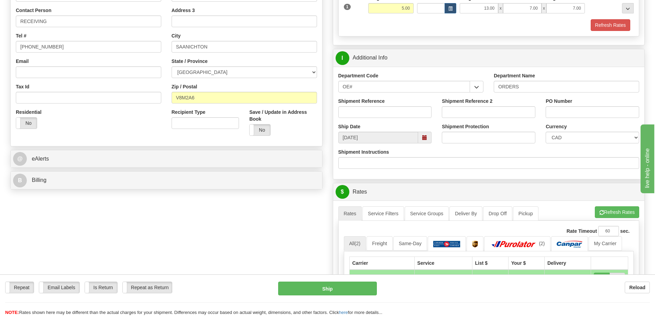
click at [373, 105] on label "Shipment Reference" at bounding box center [361, 101] width 46 height 7
click at [373, 106] on input "Shipment Reference" at bounding box center [385, 112] width 94 height 12
type input "60033159-00"
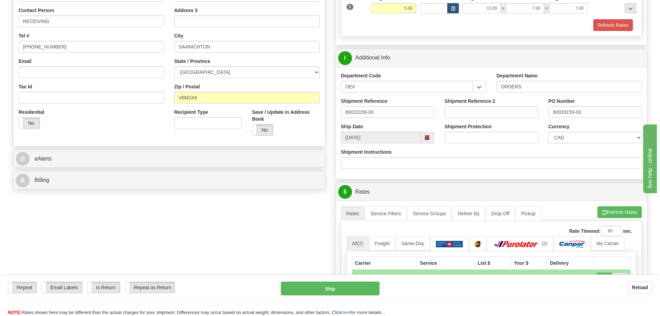
scroll to position [275, 0]
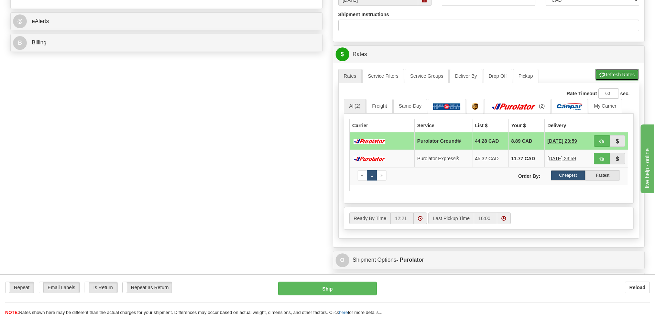
click at [622, 72] on button "Refresh Rates" at bounding box center [617, 75] width 44 height 12
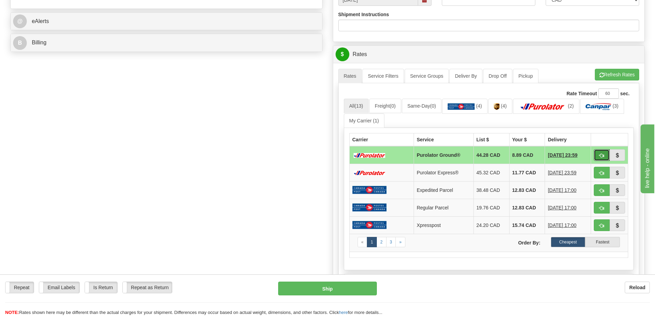
drag, startPoint x: 603, startPoint y: 152, endPoint x: 632, endPoint y: 239, distance: 92.2
click at [603, 152] on button "button" at bounding box center [602, 155] width 16 height 12
type input "260"
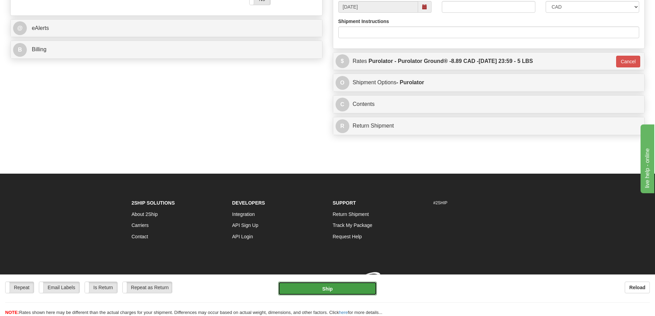
click at [344, 287] on button "Ship" at bounding box center [327, 289] width 99 height 14
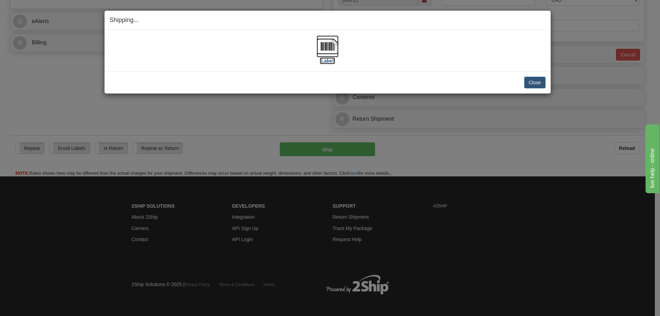
click at [334, 62] on label "[Label]" at bounding box center [328, 60] width 16 height 7
drag, startPoint x: 535, startPoint y: 87, endPoint x: 527, endPoint y: 88, distance: 8.4
click at [534, 87] on button "Close" at bounding box center [534, 83] width 21 height 12
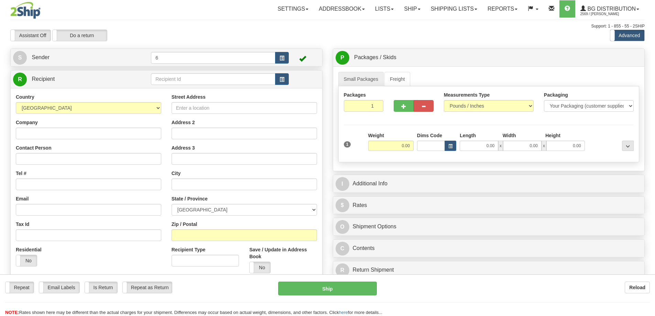
click at [179, 80] on div at bounding box center [327, 158] width 655 height 316
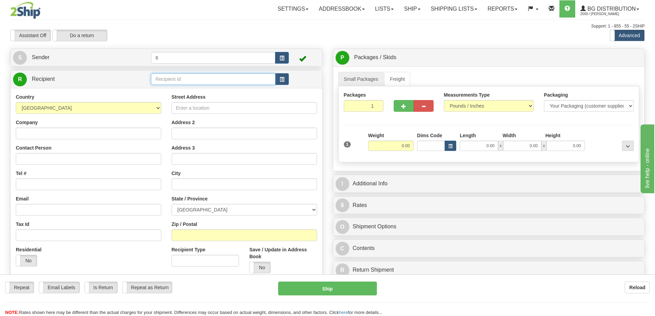
click at [178, 80] on input "text" at bounding box center [213, 79] width 124 height 12
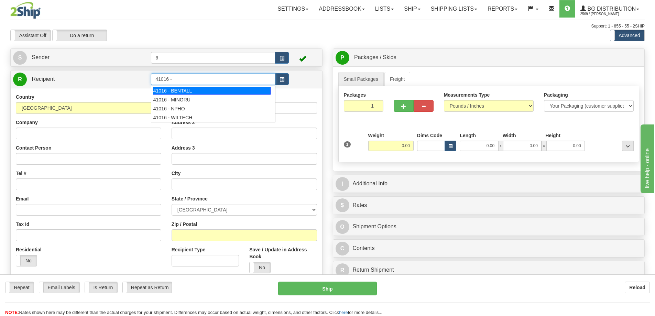
click at [178, 90] on div "41016 - BENTALL" at bounding box center [212, 91] width 118 height 8
type input "41016 - BENTALL"
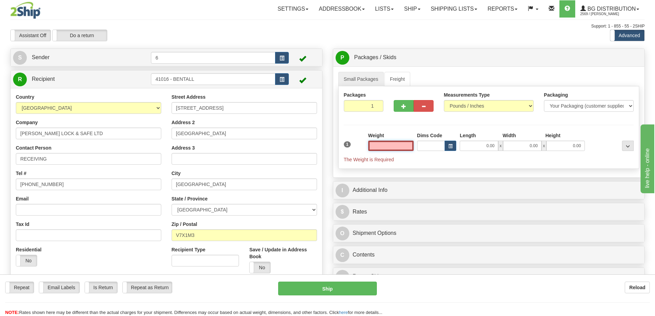
click at [399, 149] on input "text" at bounding box center [390, 146] width 45 height 10
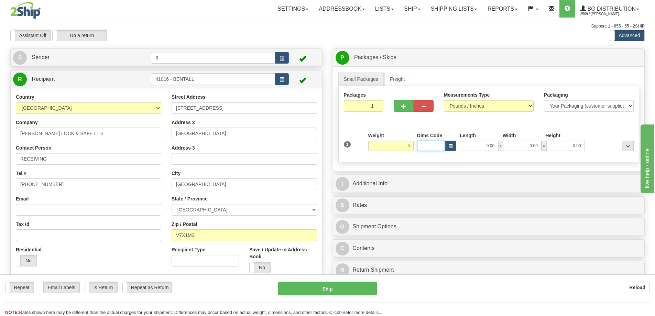
type input "5.00"
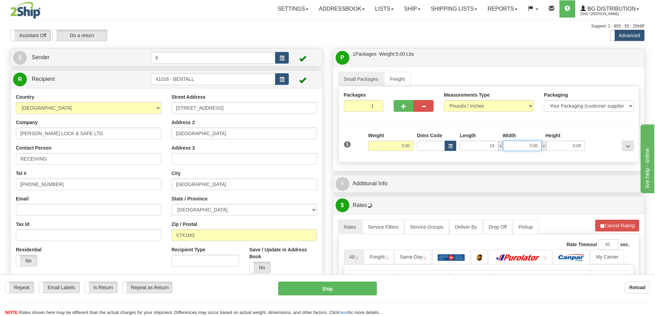
type input "24.00"
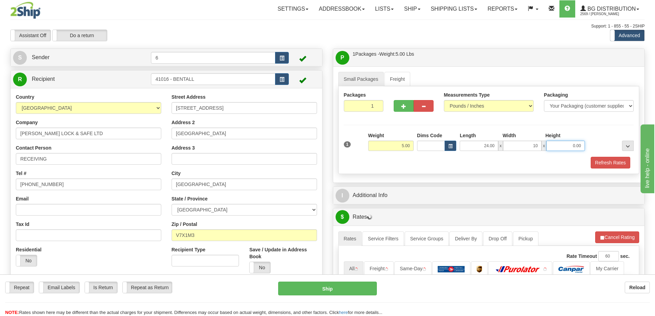
type input "10.00"
type input "5.00"
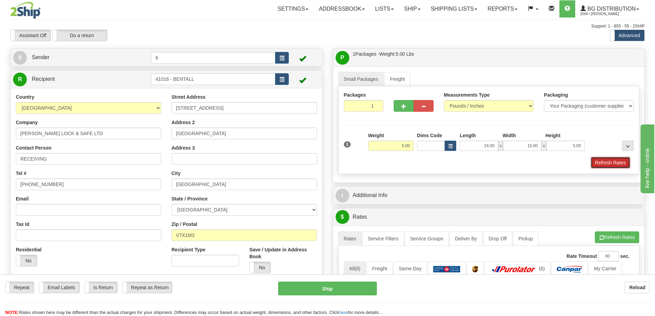
click at [610, 164] on button "Refresh Rates" at bounding box center [611, 163] width 40 height 12
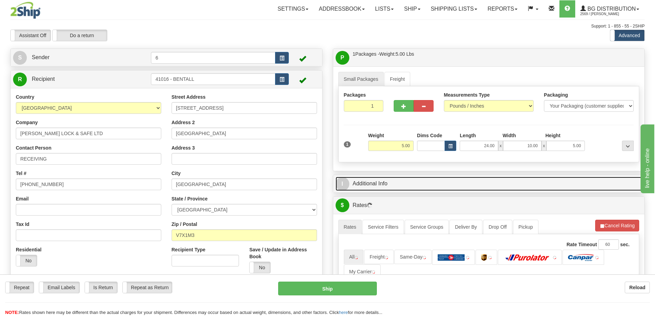
click at [591, 187] on link "I Additional Info" at bounding box center [489, 184] width 307 height 14
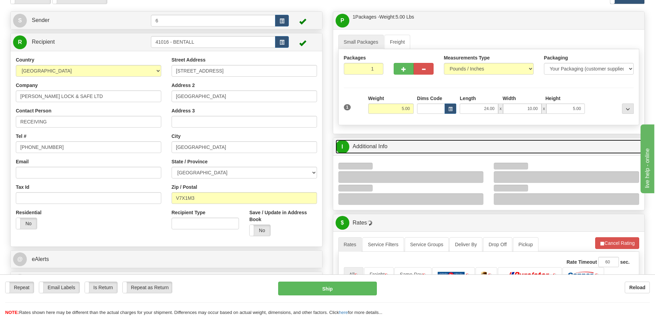
scroll to position [69, 0]
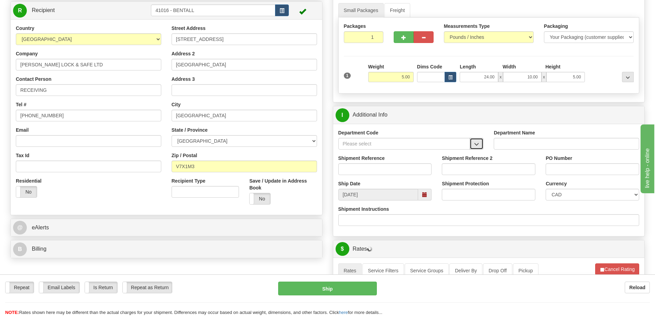
click at [476, 148] on button "button" at bounding box center [477, 144] width 14 height 12
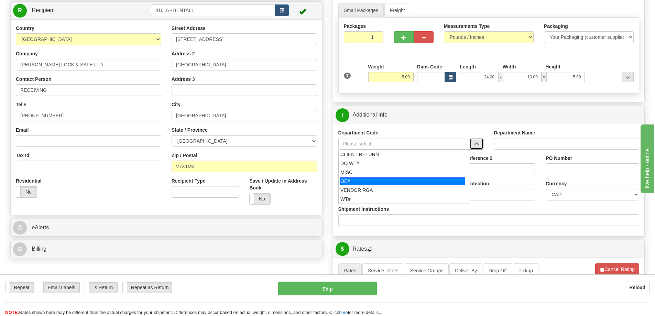
click at [381, 182] on div "OE#" at bounding box center [402, 181] width 125 height 8
type input "OE#"
type input "ORDERS"
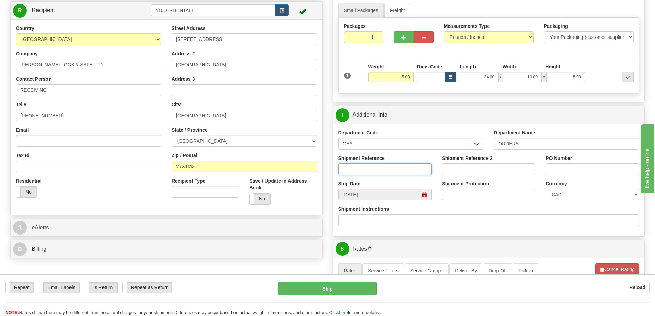
click at [380, 172] on input "Shipment Reference" at bounding box center [385, 169] width 94 height 12
type input "60033130-00"
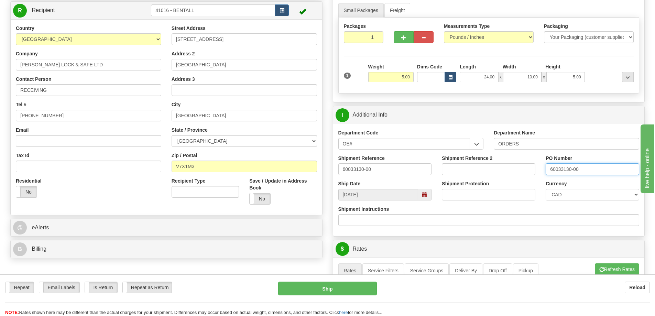
type input "60033130-00"
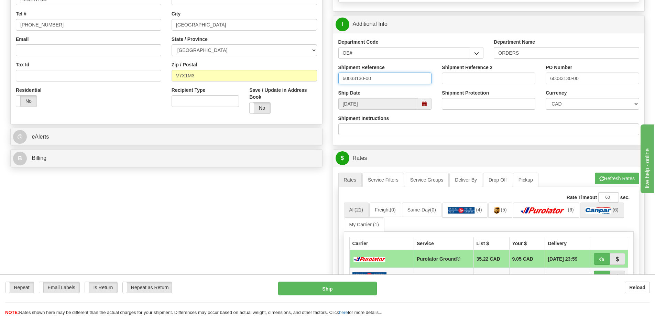
scroll to position [172, 0]
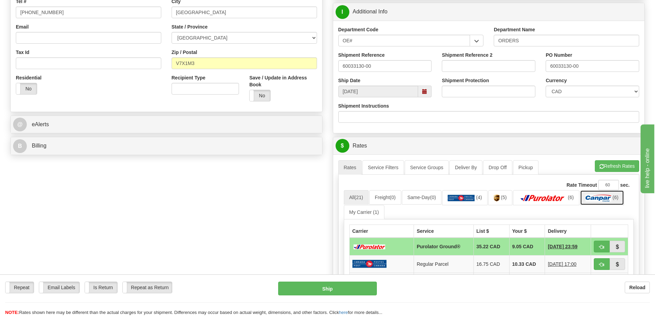
drag, startPoint x: 612, startPoint y: 194, endPoint x: 608, endPoint y: 195, distance: 4.1
click at [611, 195] on link "(6)" at bounding box center [602, 197] width 44 height 15
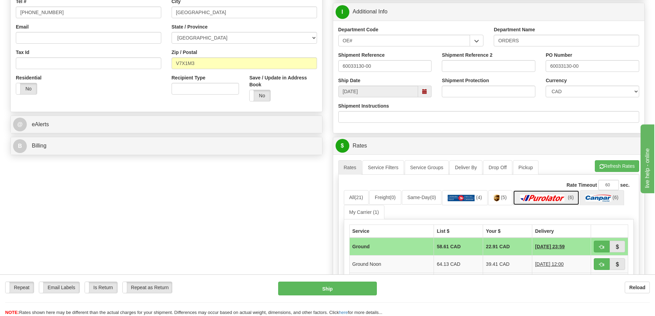
click at [548, 198] on img at bounding box center [543, 198] width 48 height 7
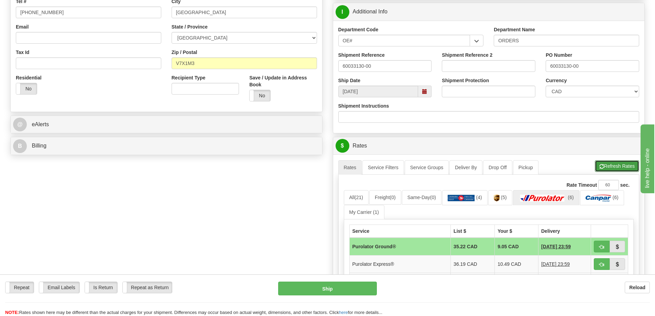
click at [607, 169] on button "Refresh Rates" at bounding box center [617, 166] width 44 height 12
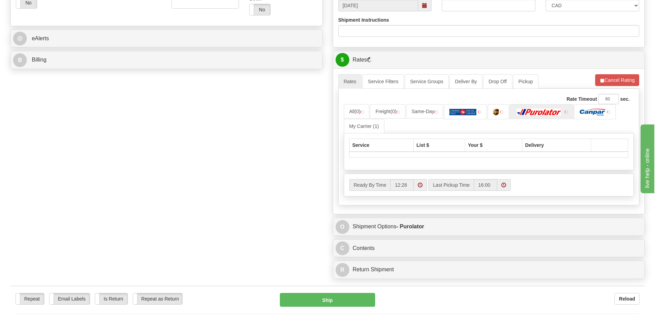
scroll to position [309, 0]
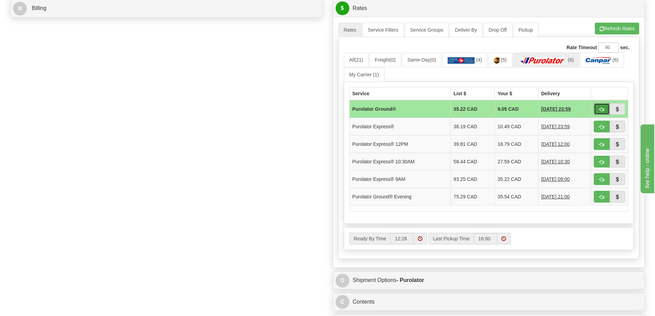
click at [604, 111] on button "button" at bounding box center [602, 109] width 16 height 12
type input "260"
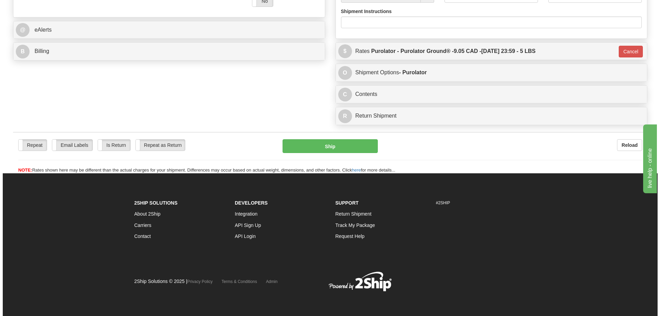
scroll to position [288, 0]
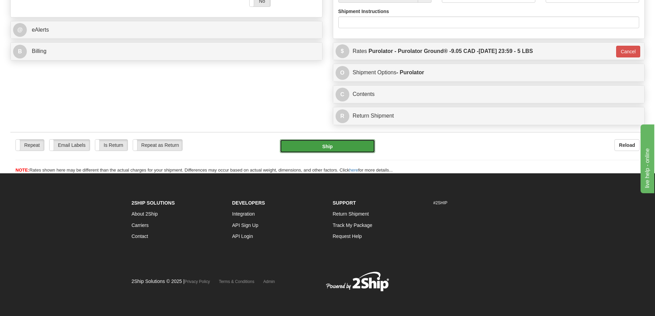
click at [347, 139] on button "Ship" at bounding box center [327, 146] width 95 height 14
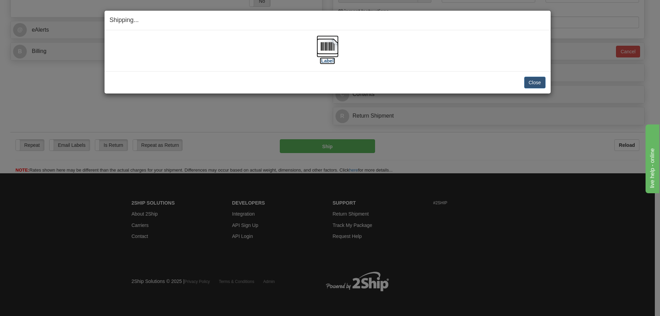
click at [327, 58] on label "[Label]" at bounding box center [328, 60] width 16 height 7
